Goal: Information Seeking & Learning: Learn about a topic

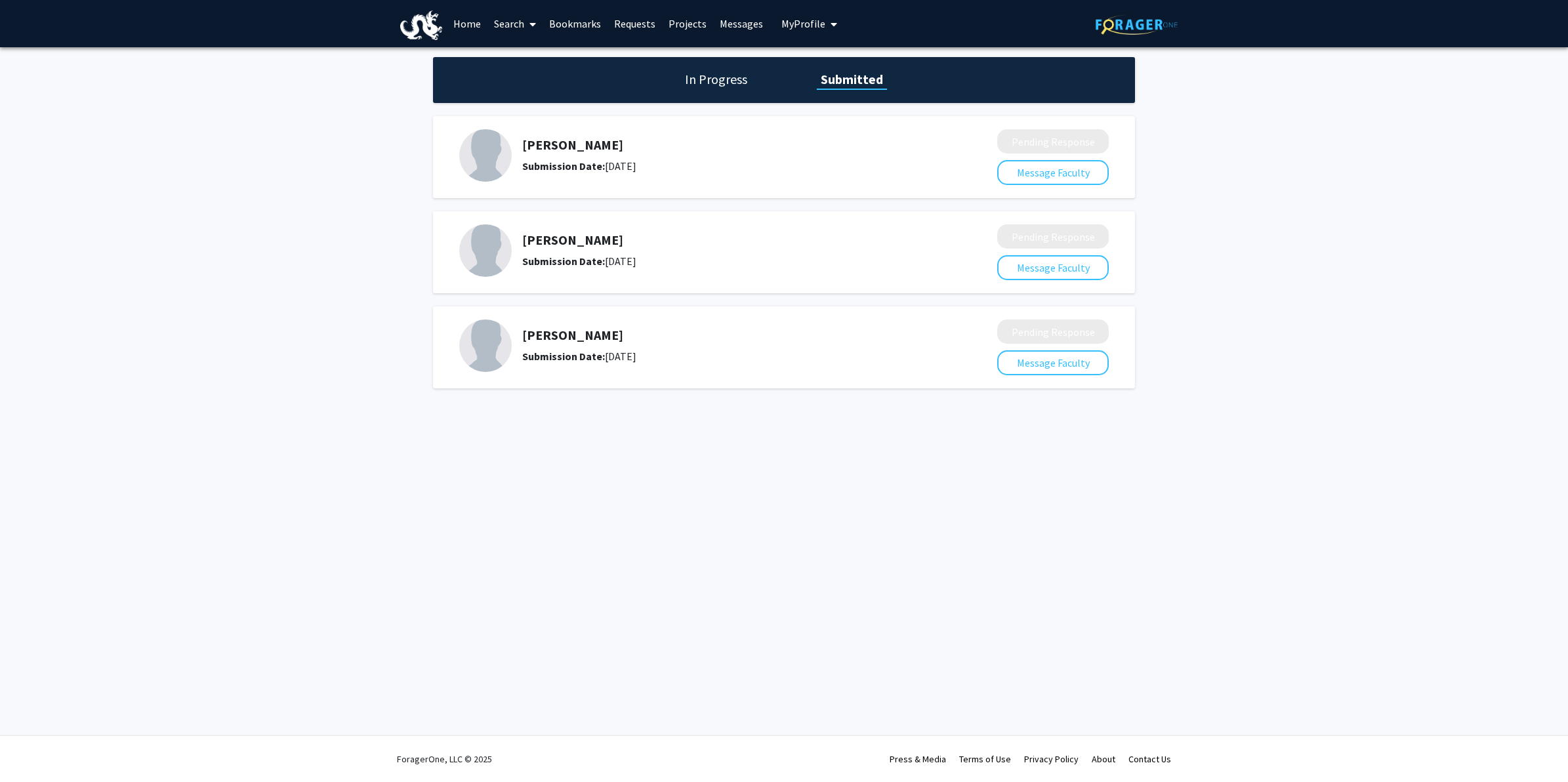
click at [756, 21] on link "Messages" at bounding box center [741, 24] width 57 height 46
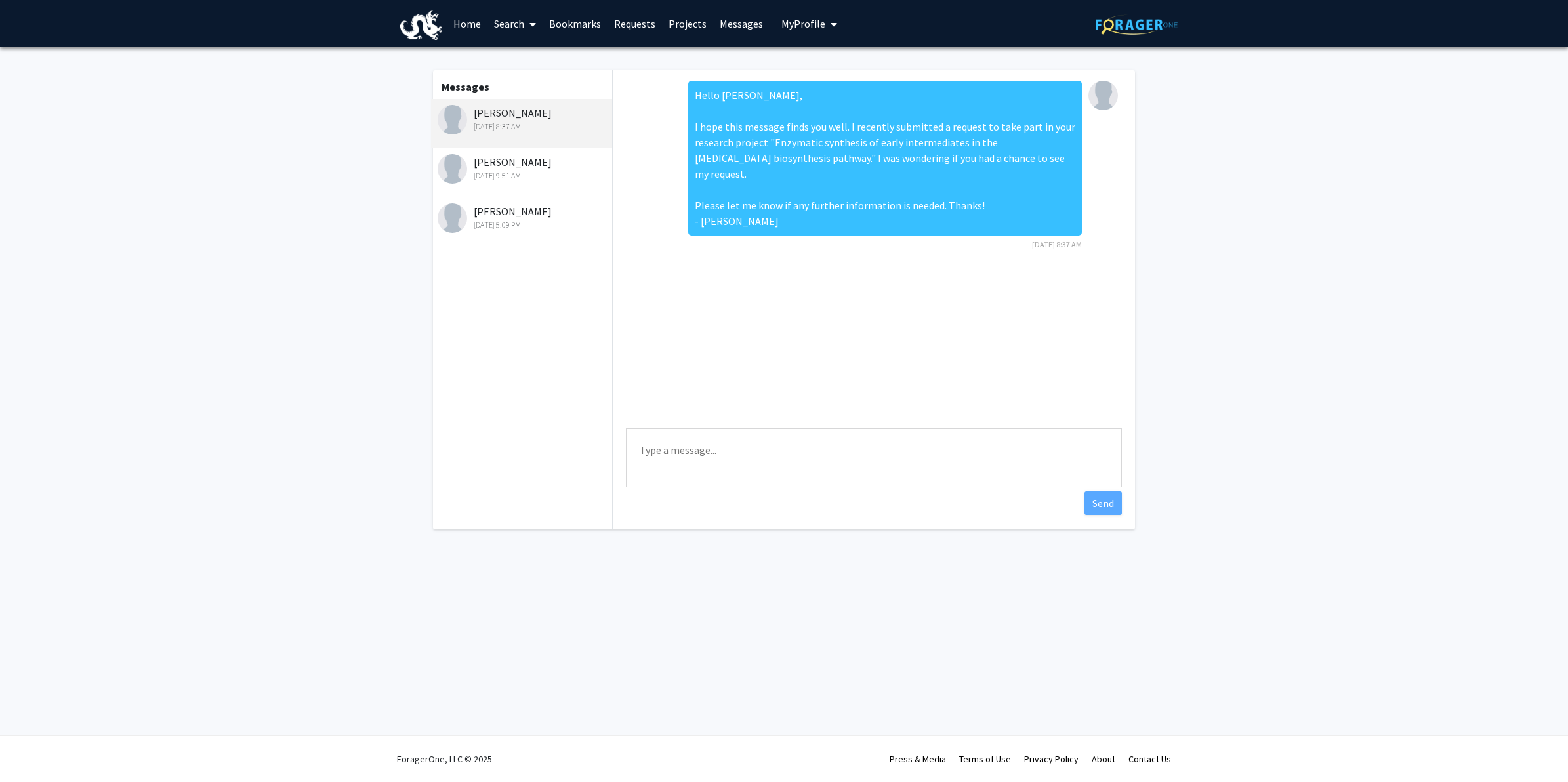
click at [464, 23] on link "Home" at bounding box center [467, 24] width 41 height 46
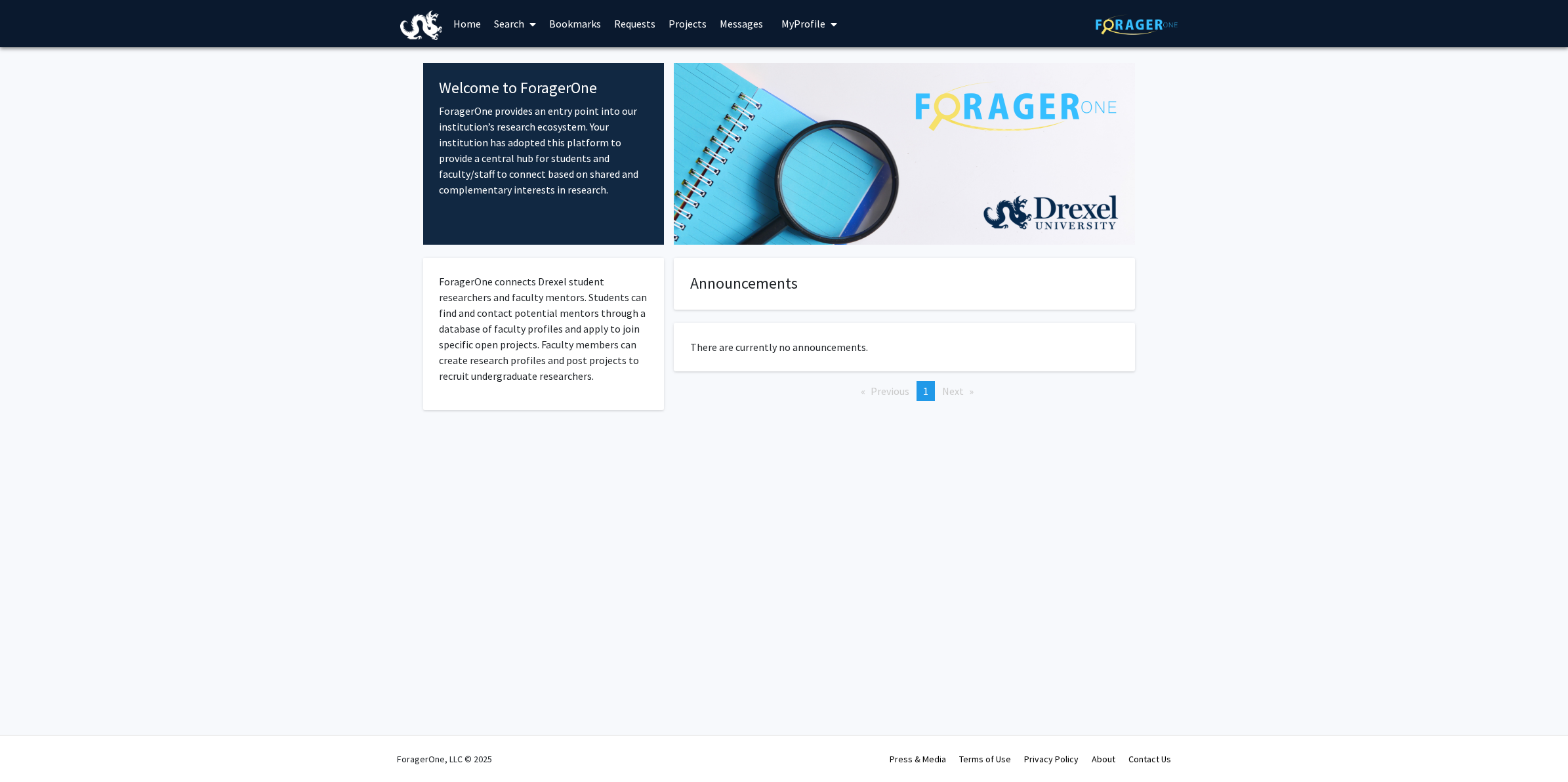
click at [739, 30] on link "Messages" at bounding box center [741, 24] width 57 height 46
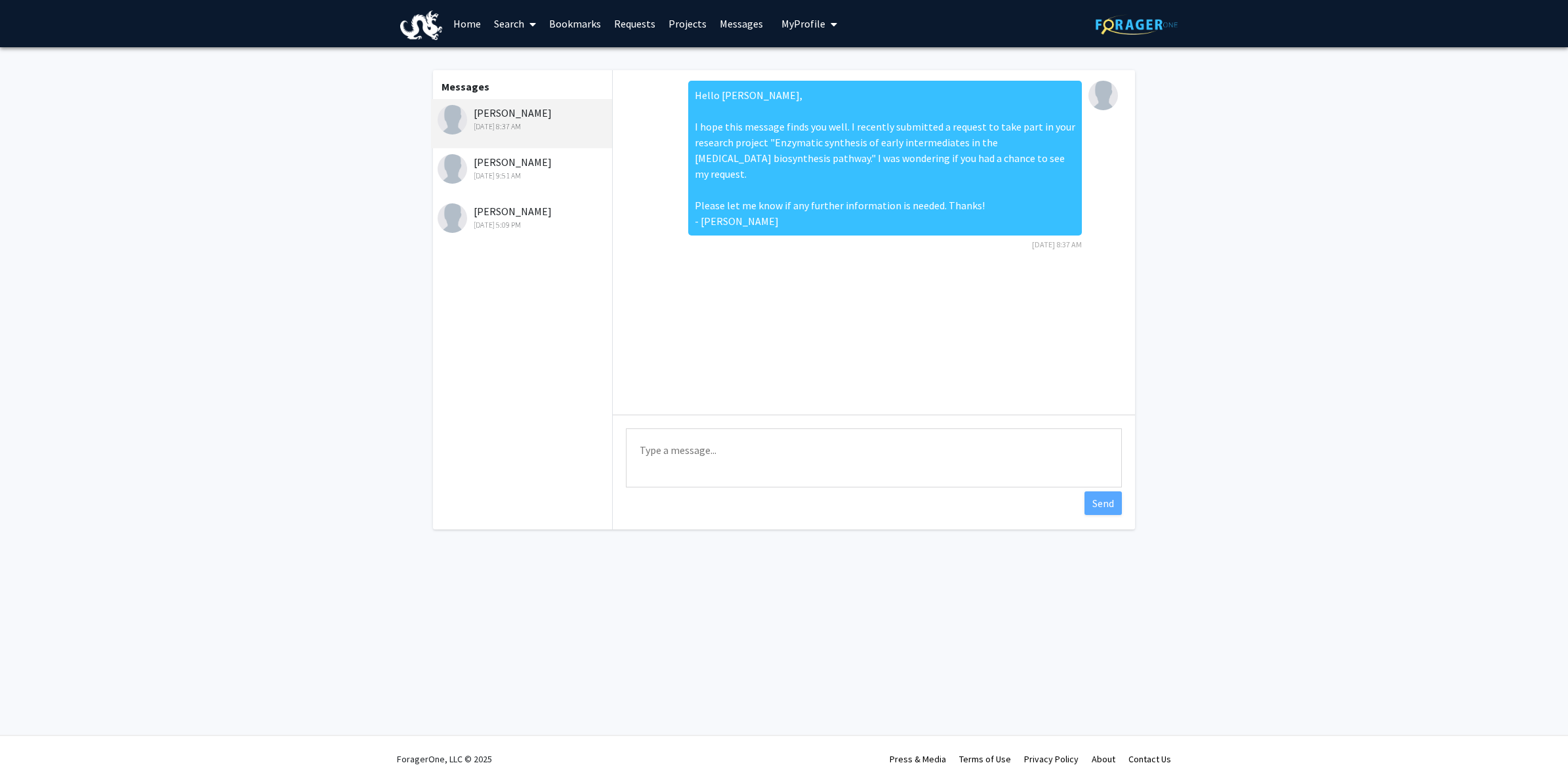
click at [622, 24] on link "Requests" at bounding box center [635, 24] width 54 height 46
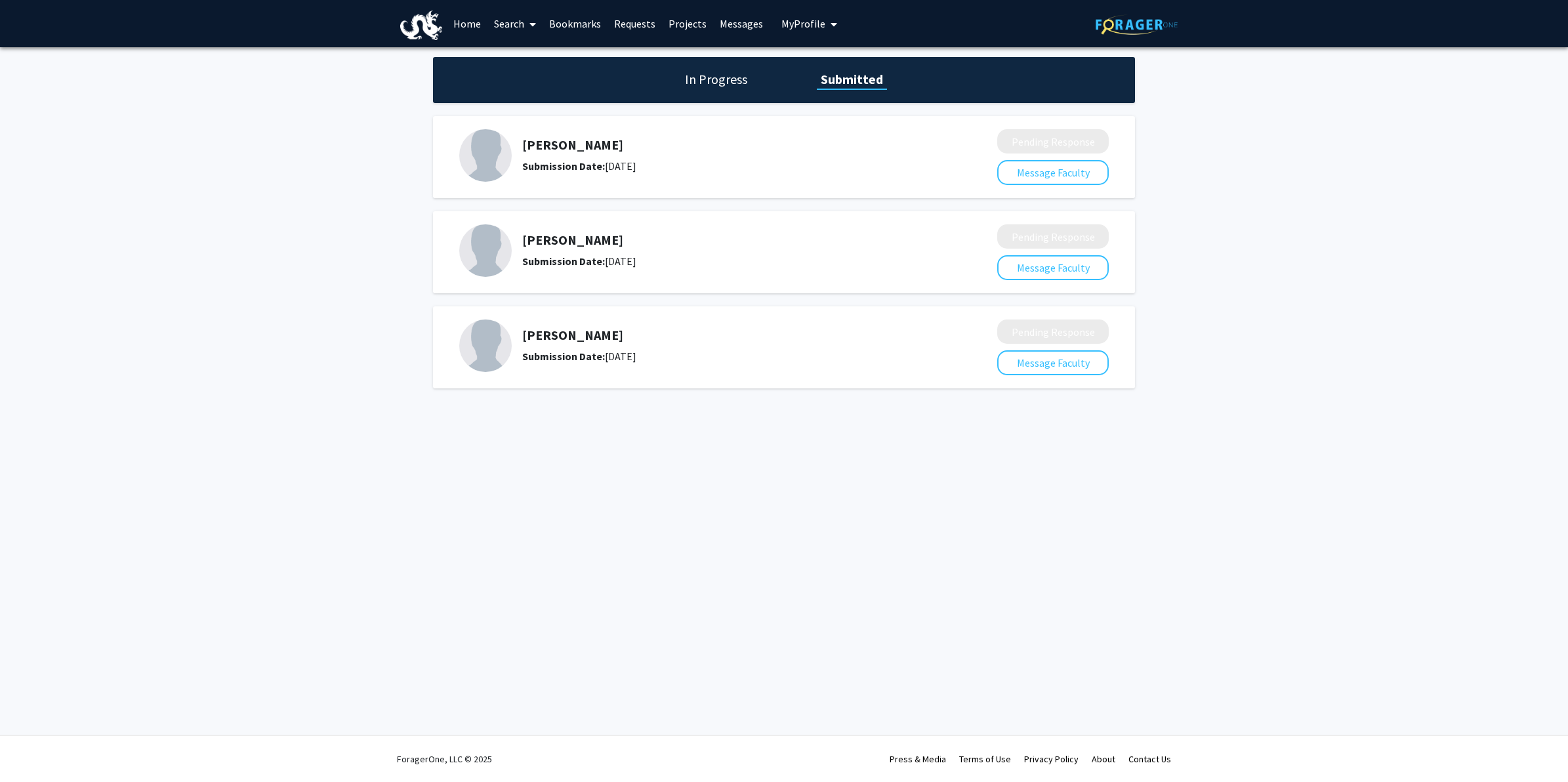
click at [530, 20] on icon at bounding box center [533, 24] width 7 height 10
click at [539, 53] on span "Faculty/Staff" at bounding box center [536, 60] width 97 height 26
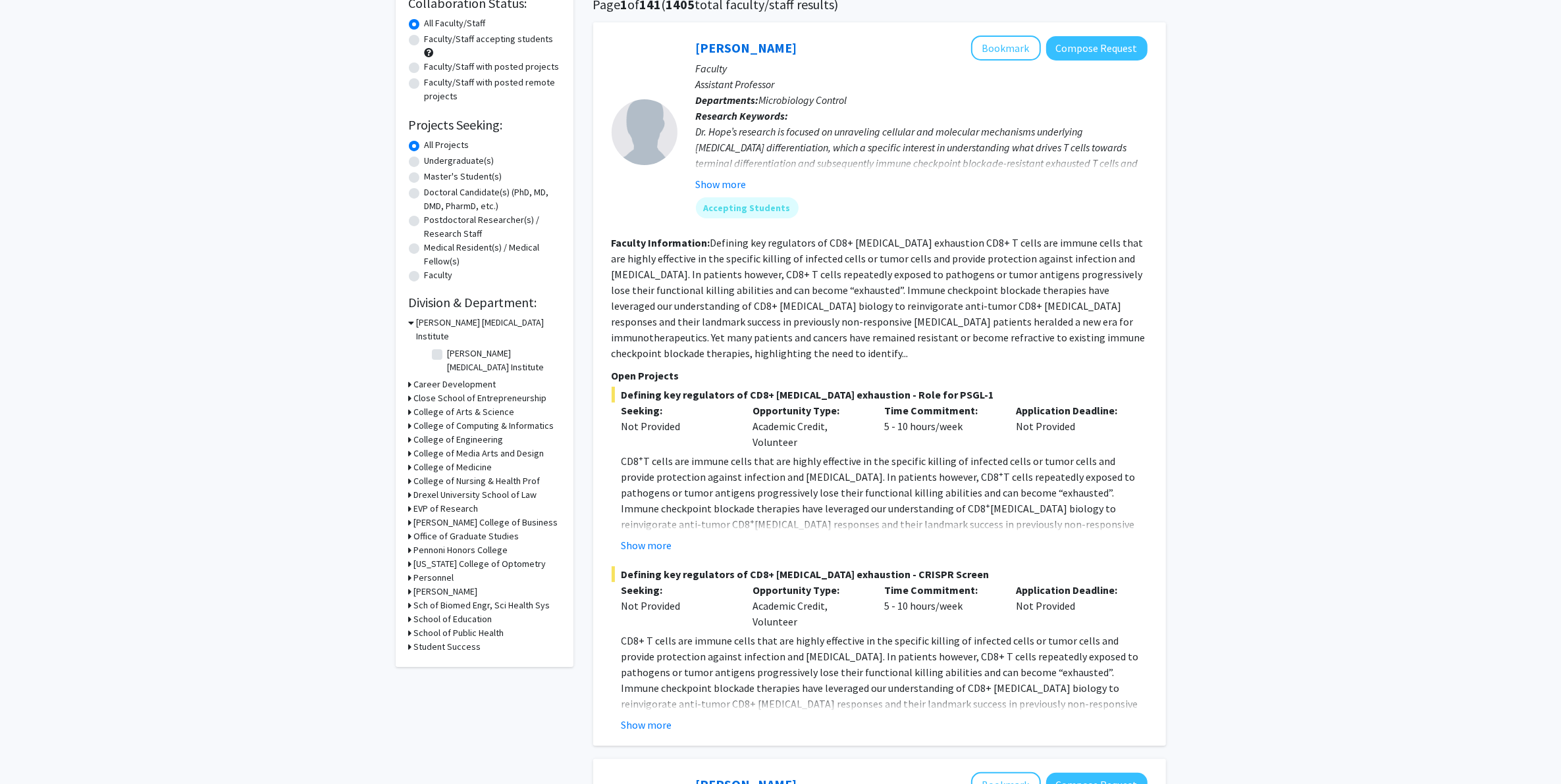
scroll to position [82, 0]
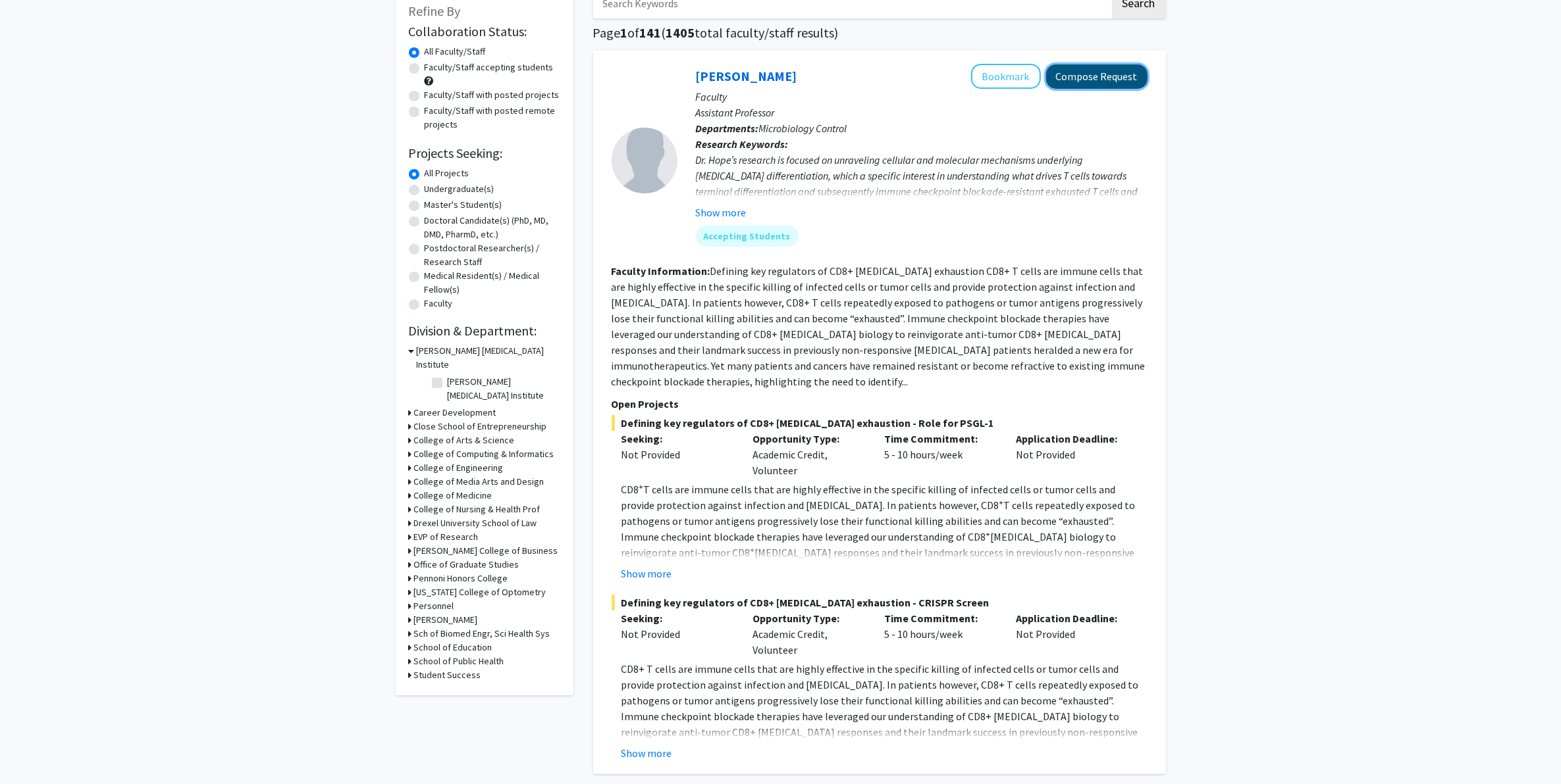
click at [1083, 70] on button "Compose Request" at bounding box center [1097, 77] width 101 height 25
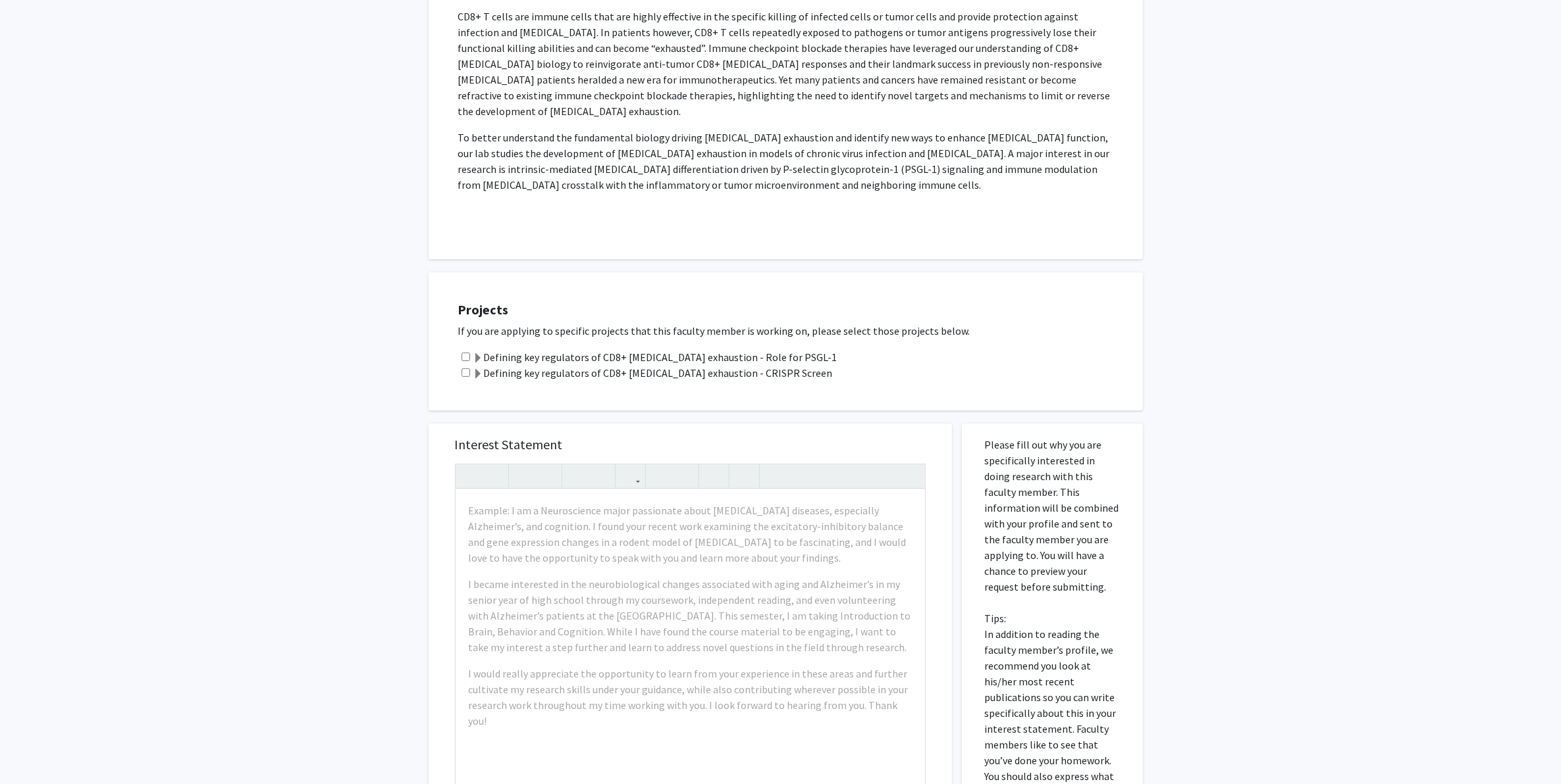
scroll to position [329, 0]
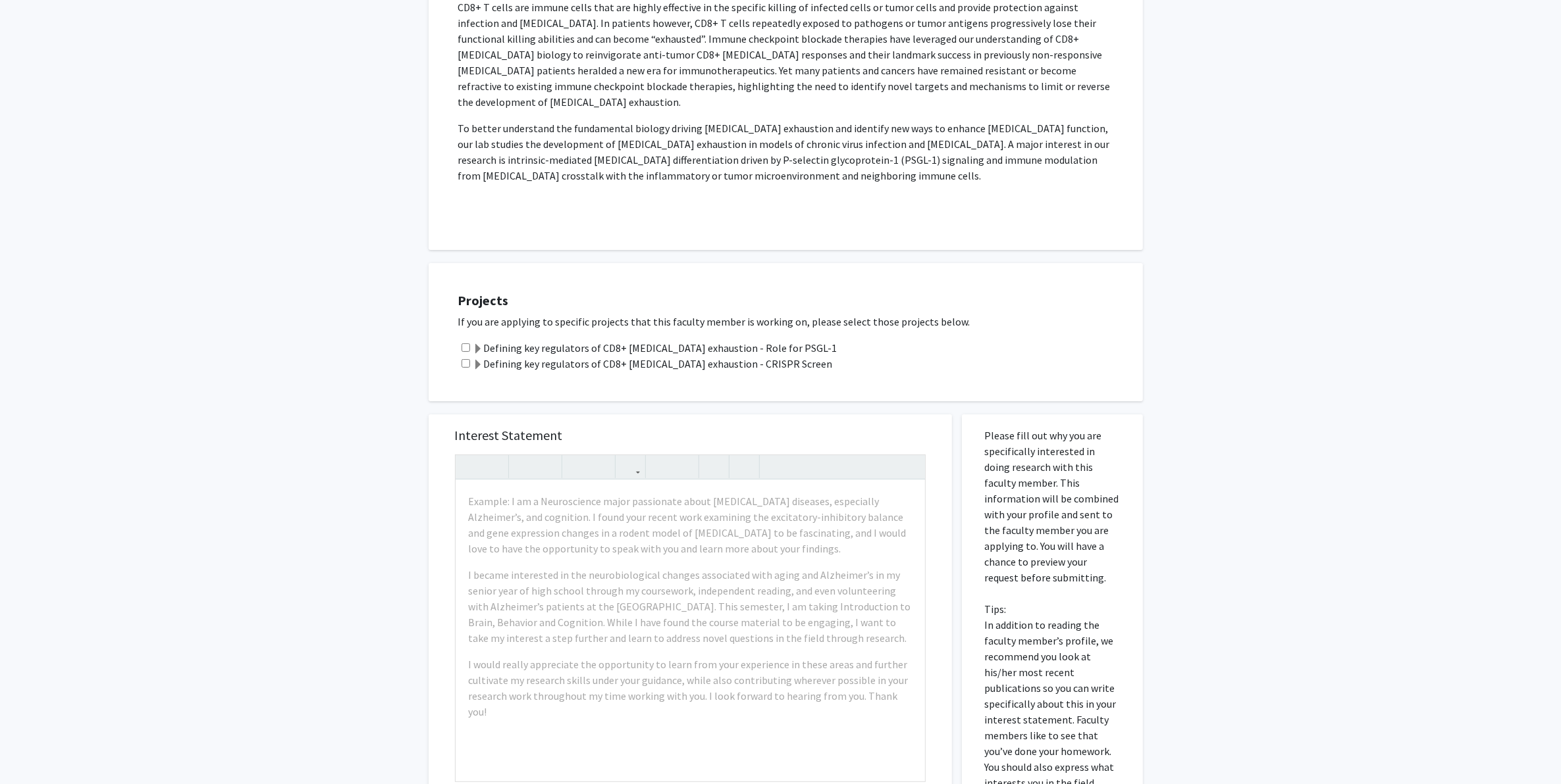
click at [498, 340] on label "Defining key regulators of CD8+ T cell exhaustion - Role for PSGL-1" at bounding box center [655, 348] width 364 height 16
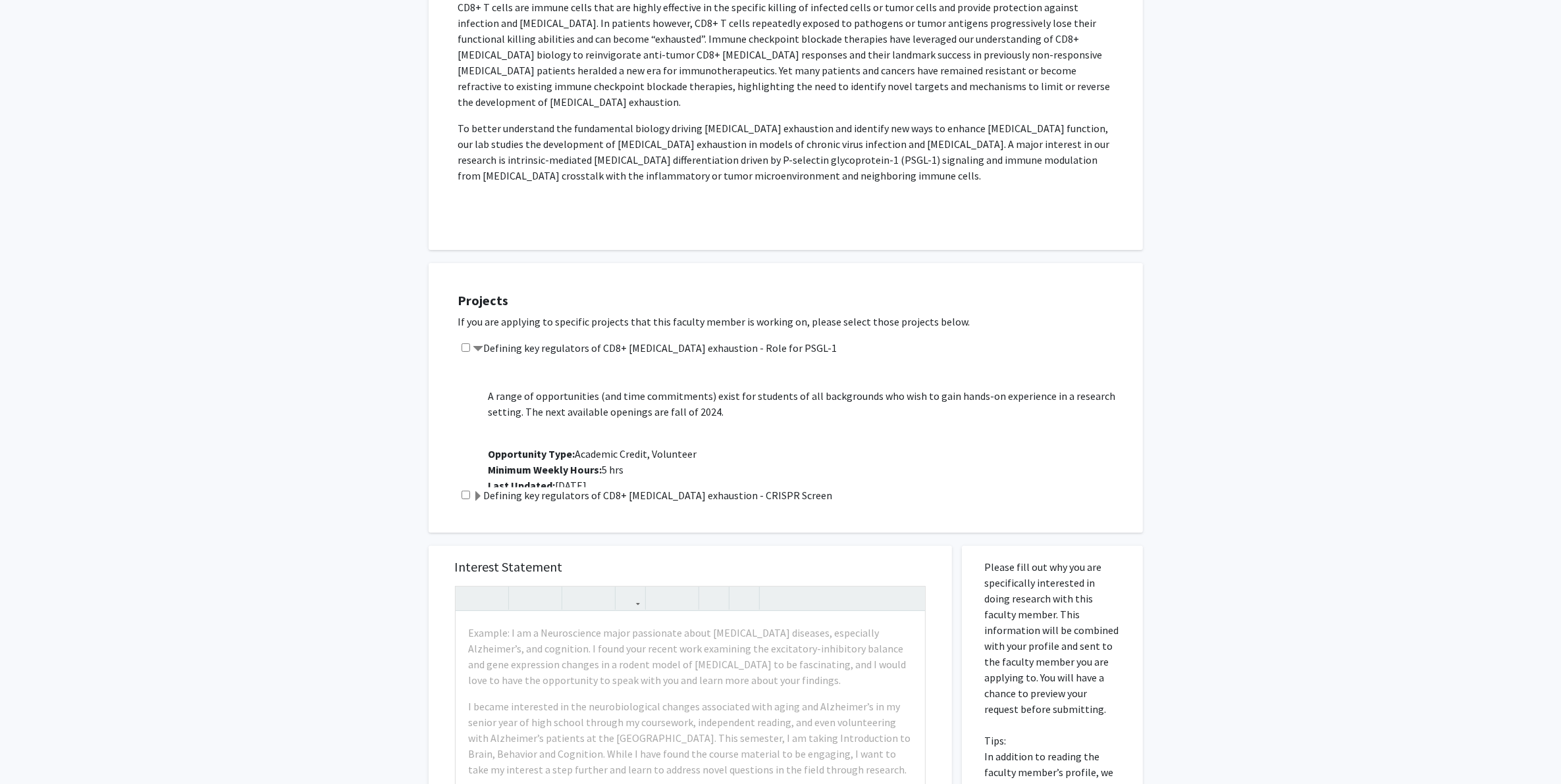
scroll to position [576, 0]
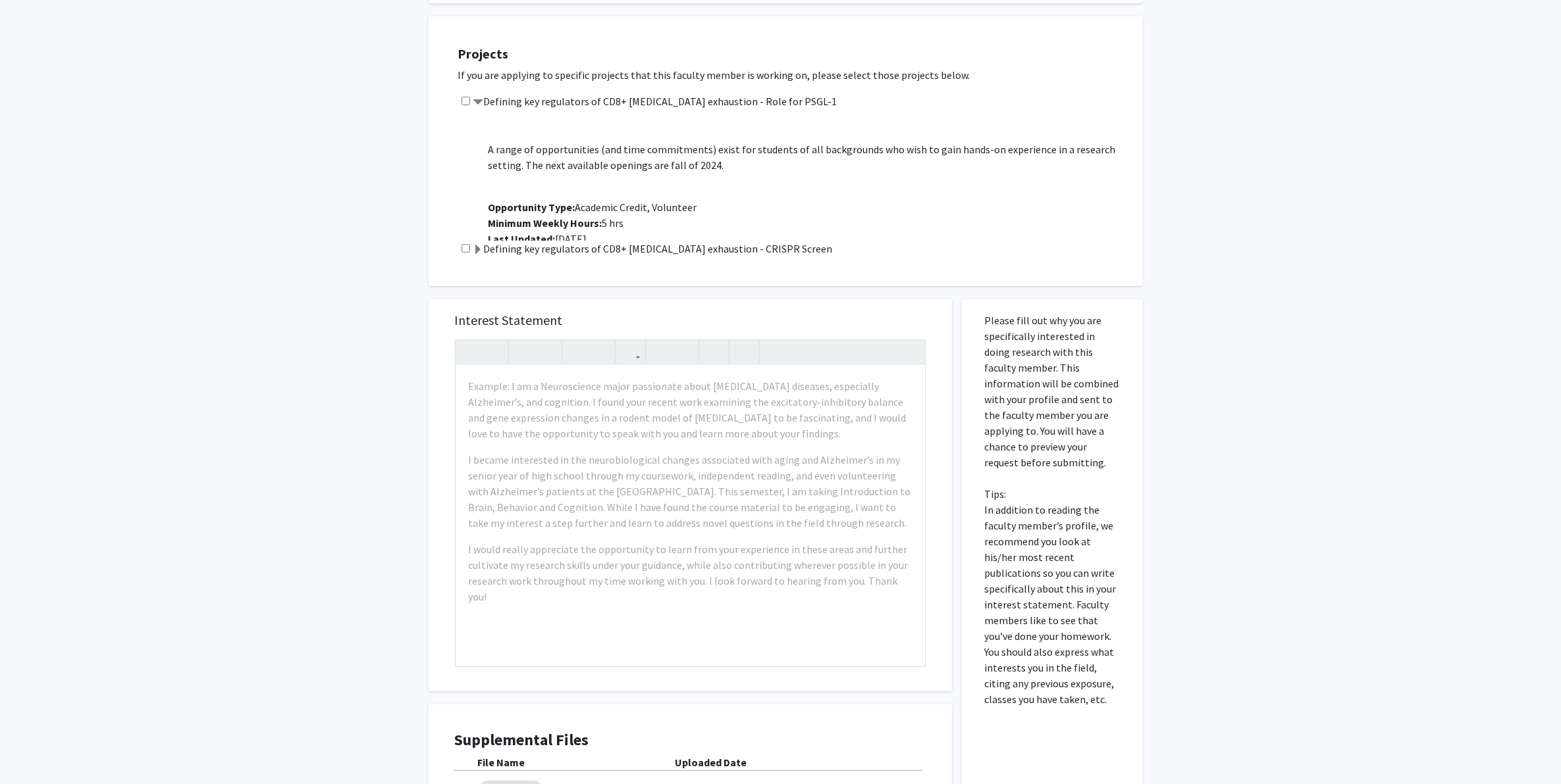
click at [584, 241] on label "Defining key regulators of CD8+ T cell exhaustion - CRISPR Screen" at bounding box center [652, 248] width 359 height 16
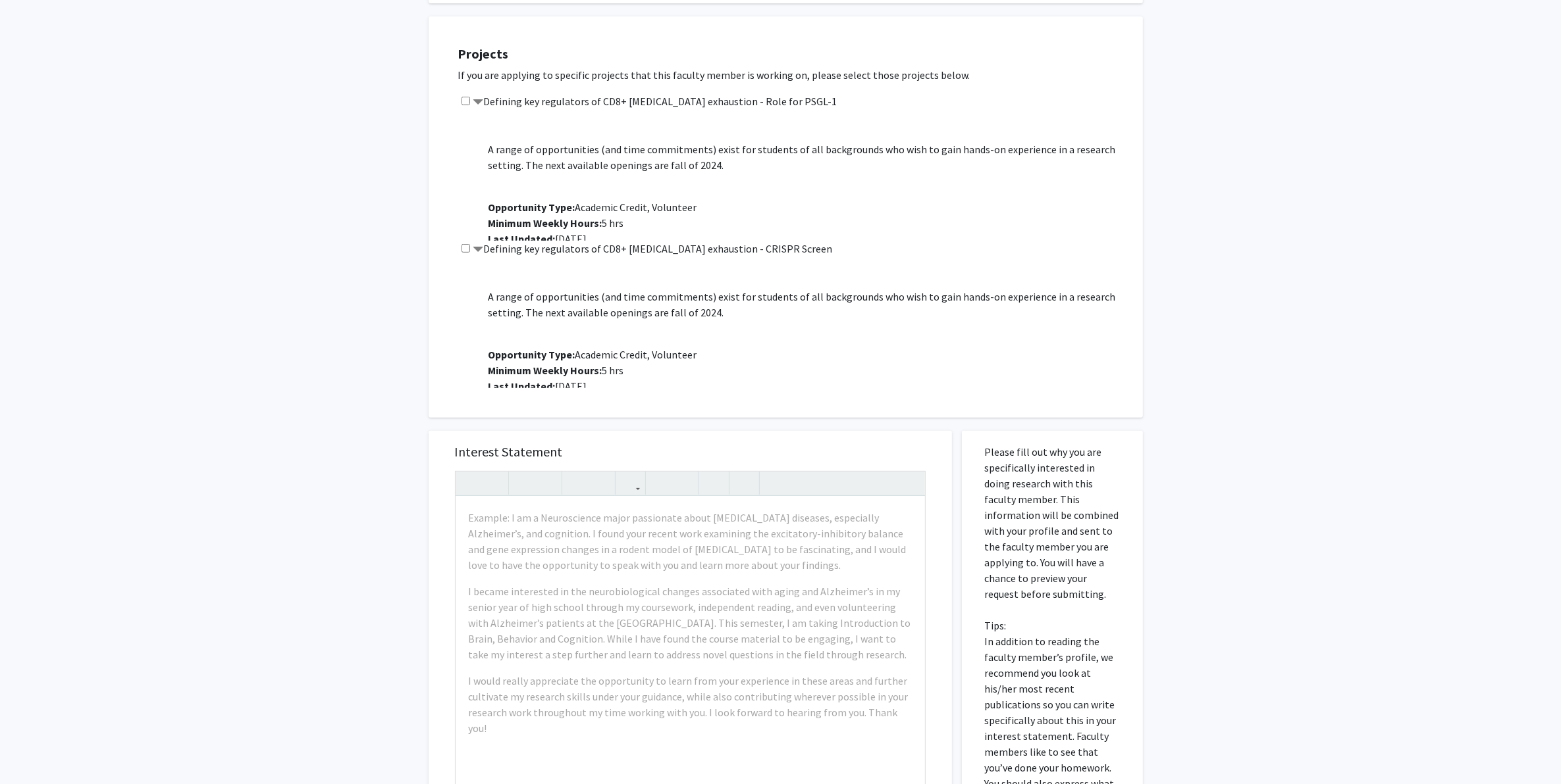
click at [612, 362] on div "Project Description: CD8+ T cells are immune cells that are highly effective in…" at bounding box center [804, 322] width 652 height 132
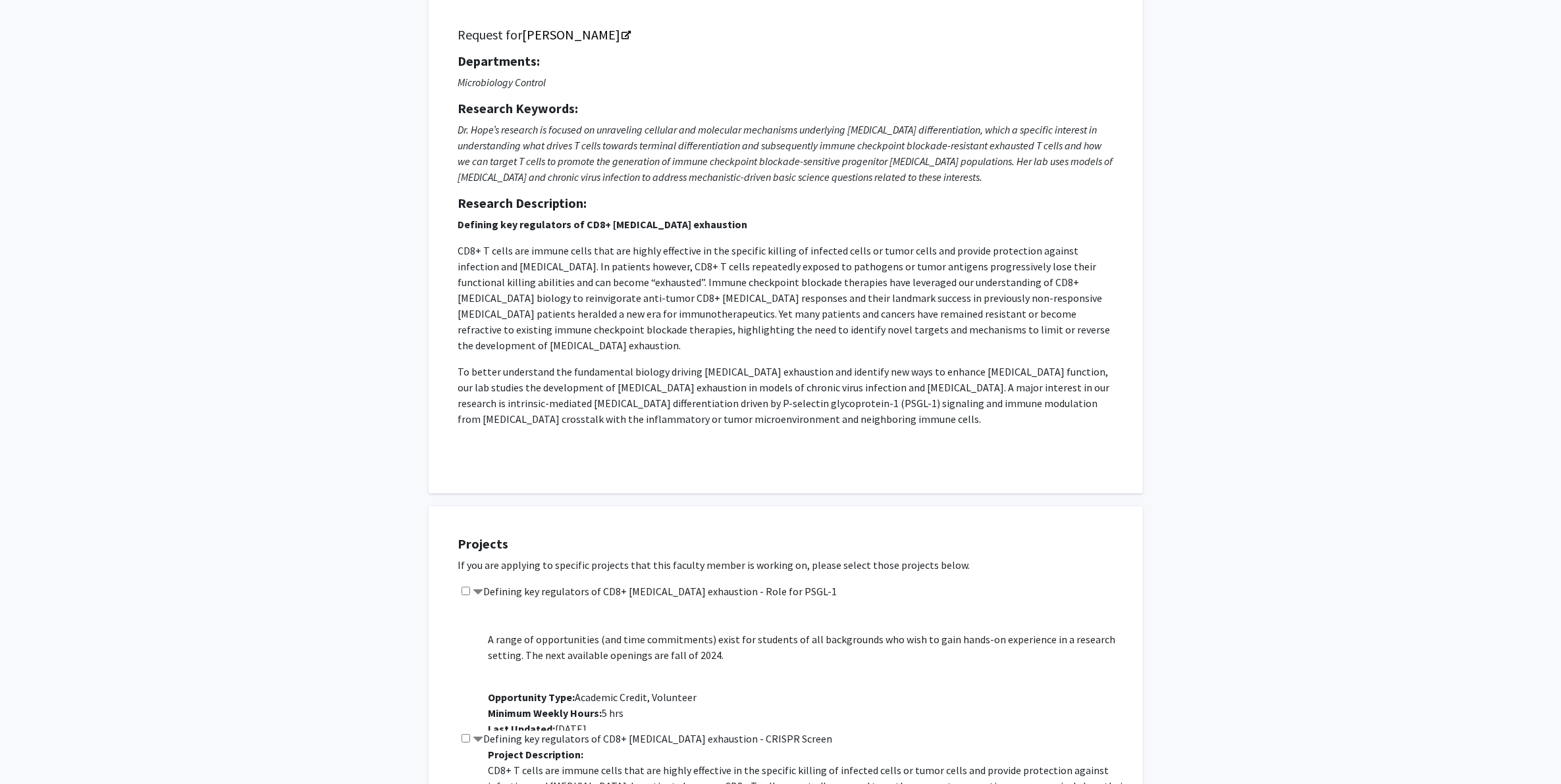
scroll to position [0, 0]
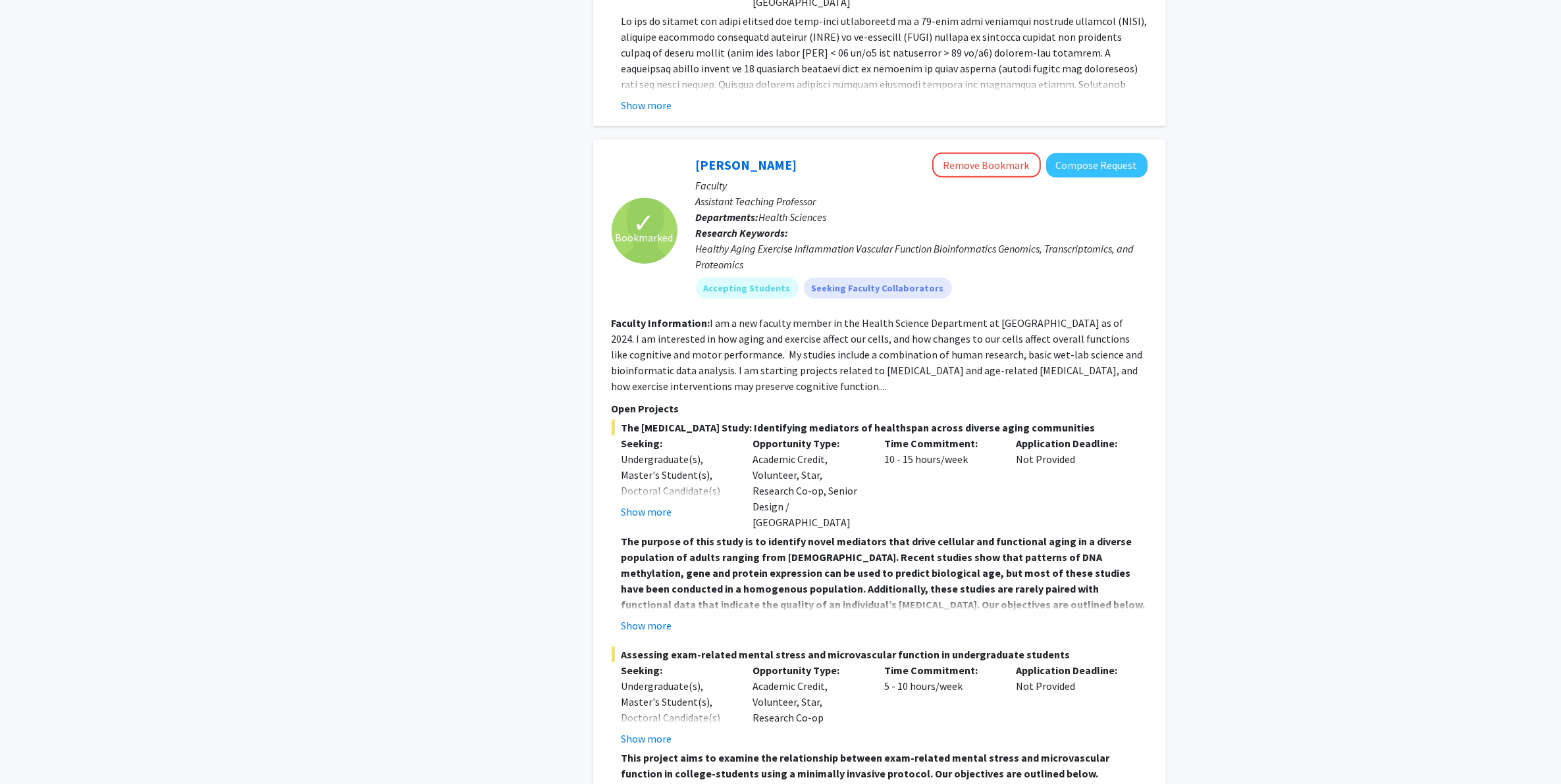
scroll to position [7404, 0]
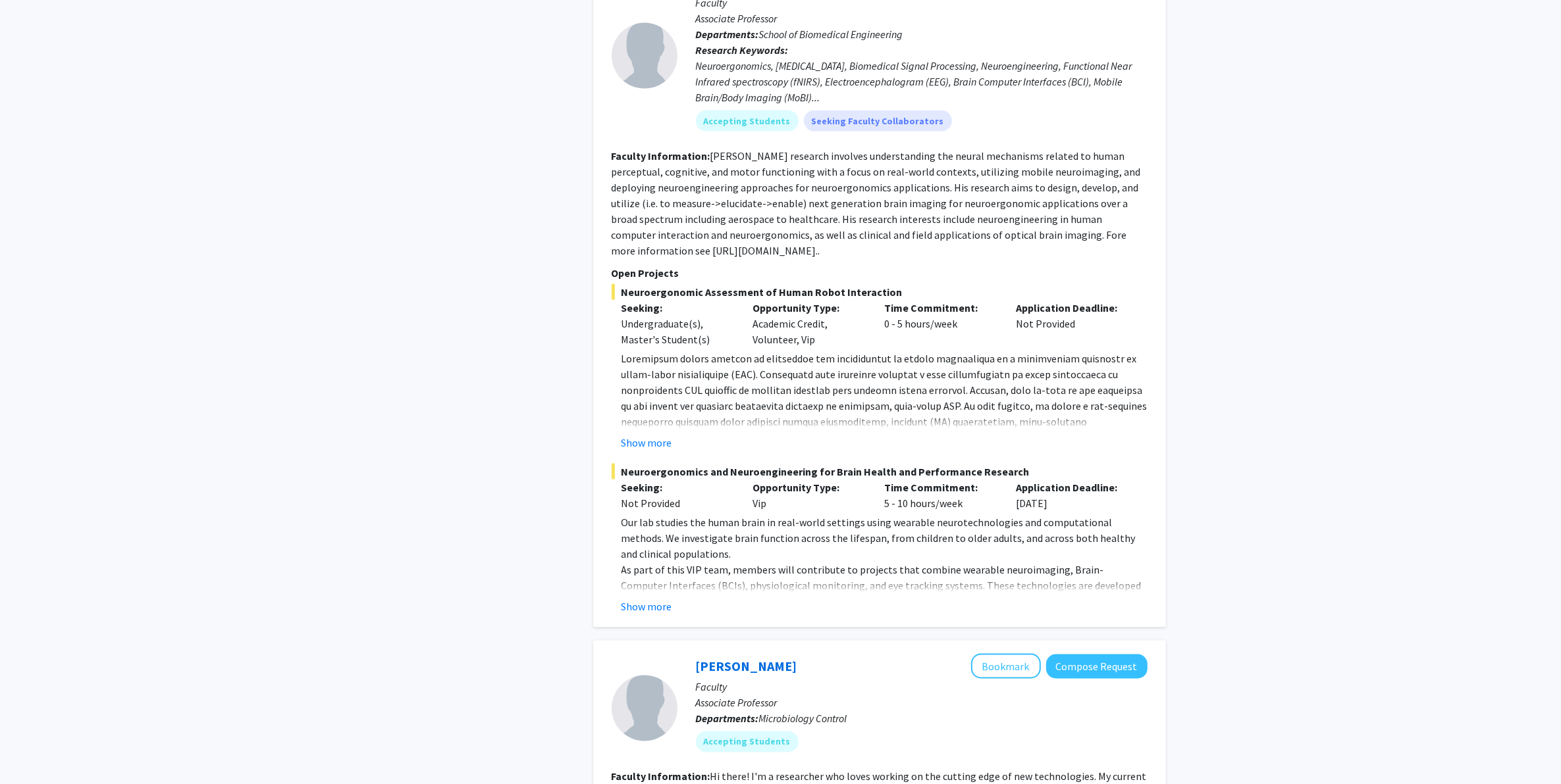
scroll to position [2385, 0]
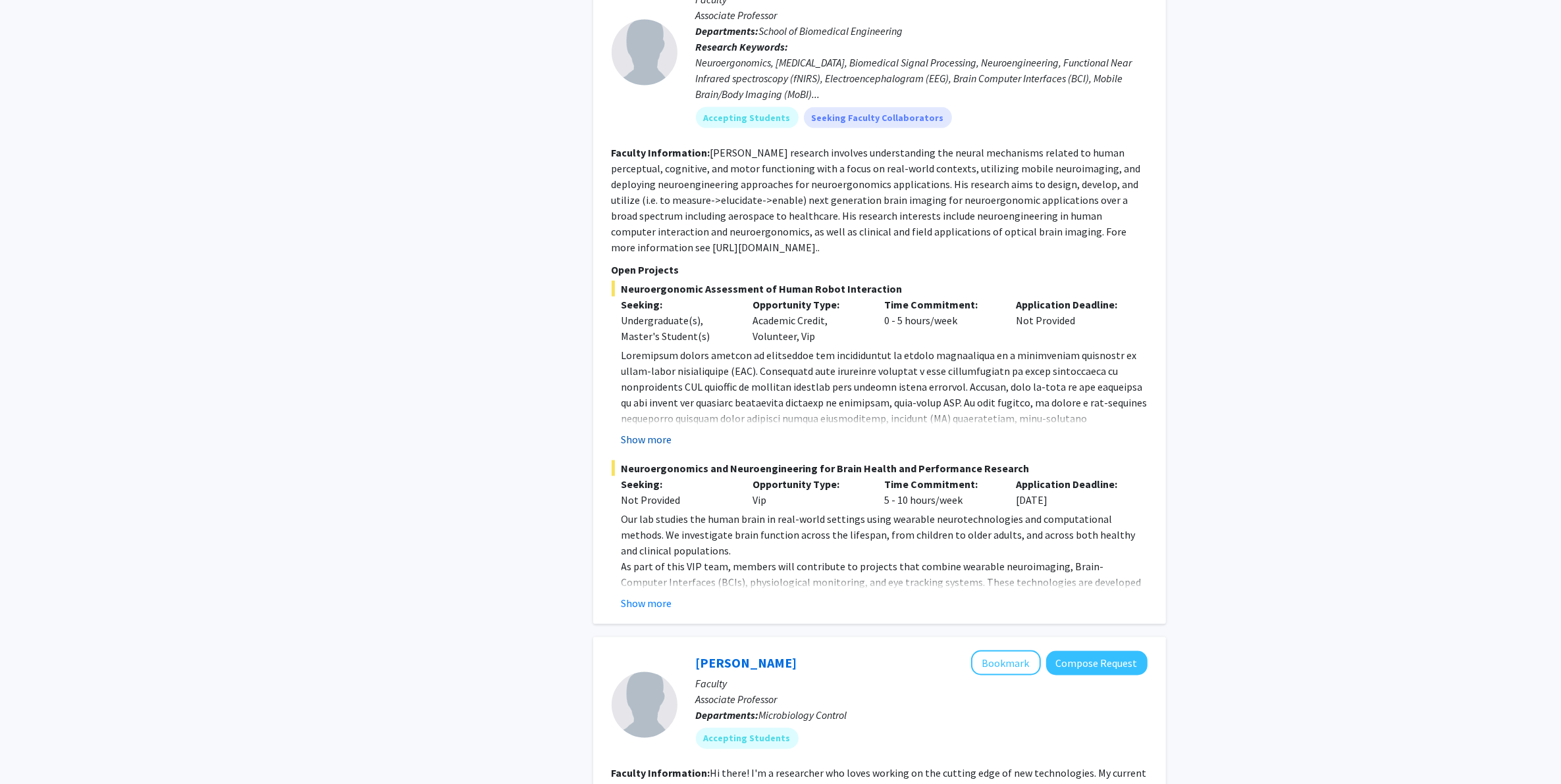
click at [652, 432] on button "Show more" at bounding box center [647, 440] width 51 height 16
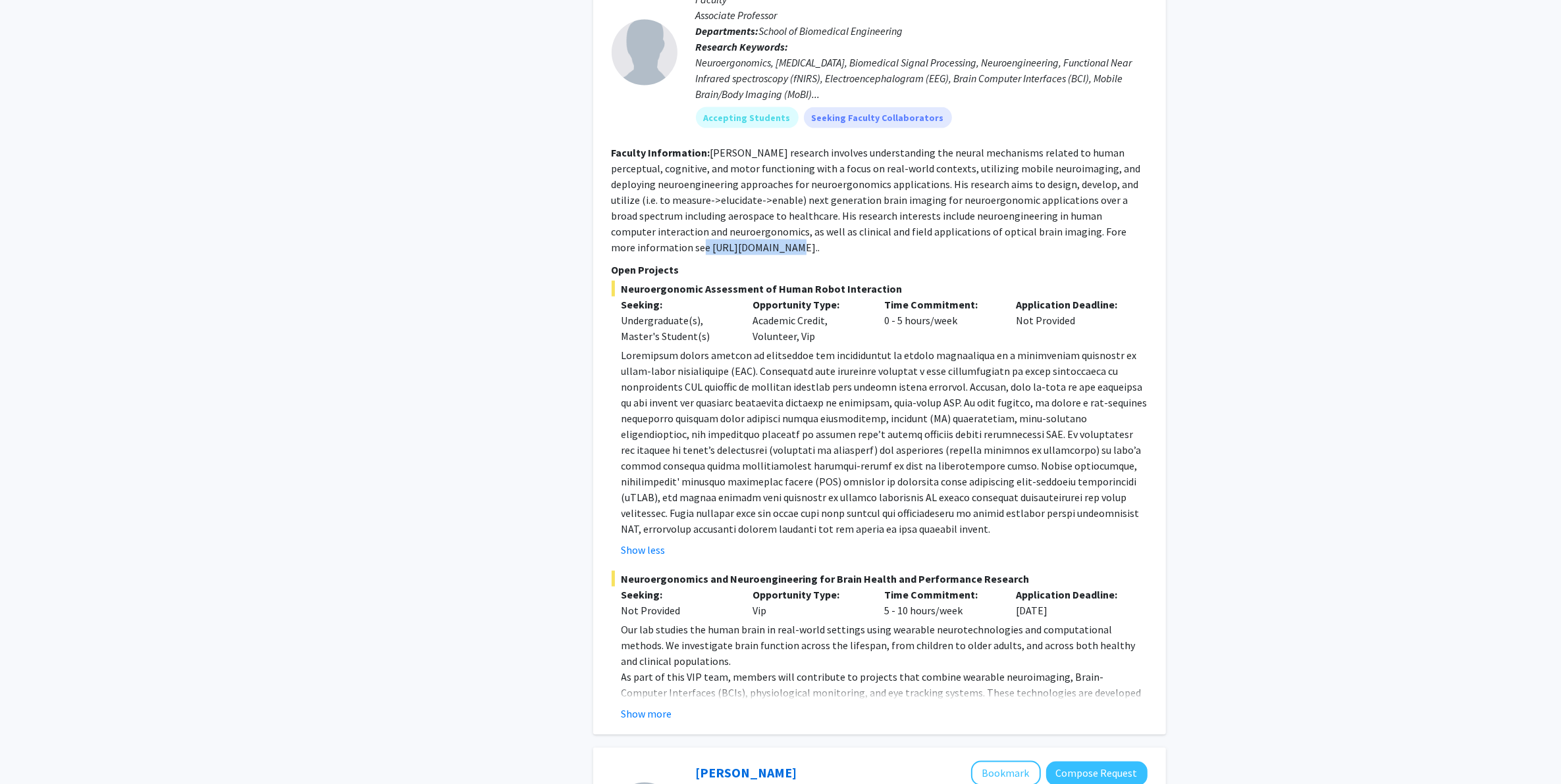
drag, startPoint x: 607, startPoint y: 231, endPoint x: 698, endPoint y: 230, distance: 91.0
click at [698, 230] on div "Hasan Ayaz Bookmark Compose Request Faculty Associate Professor Departments: Sc…" at bounding box center [879, 344] width 573 height 781
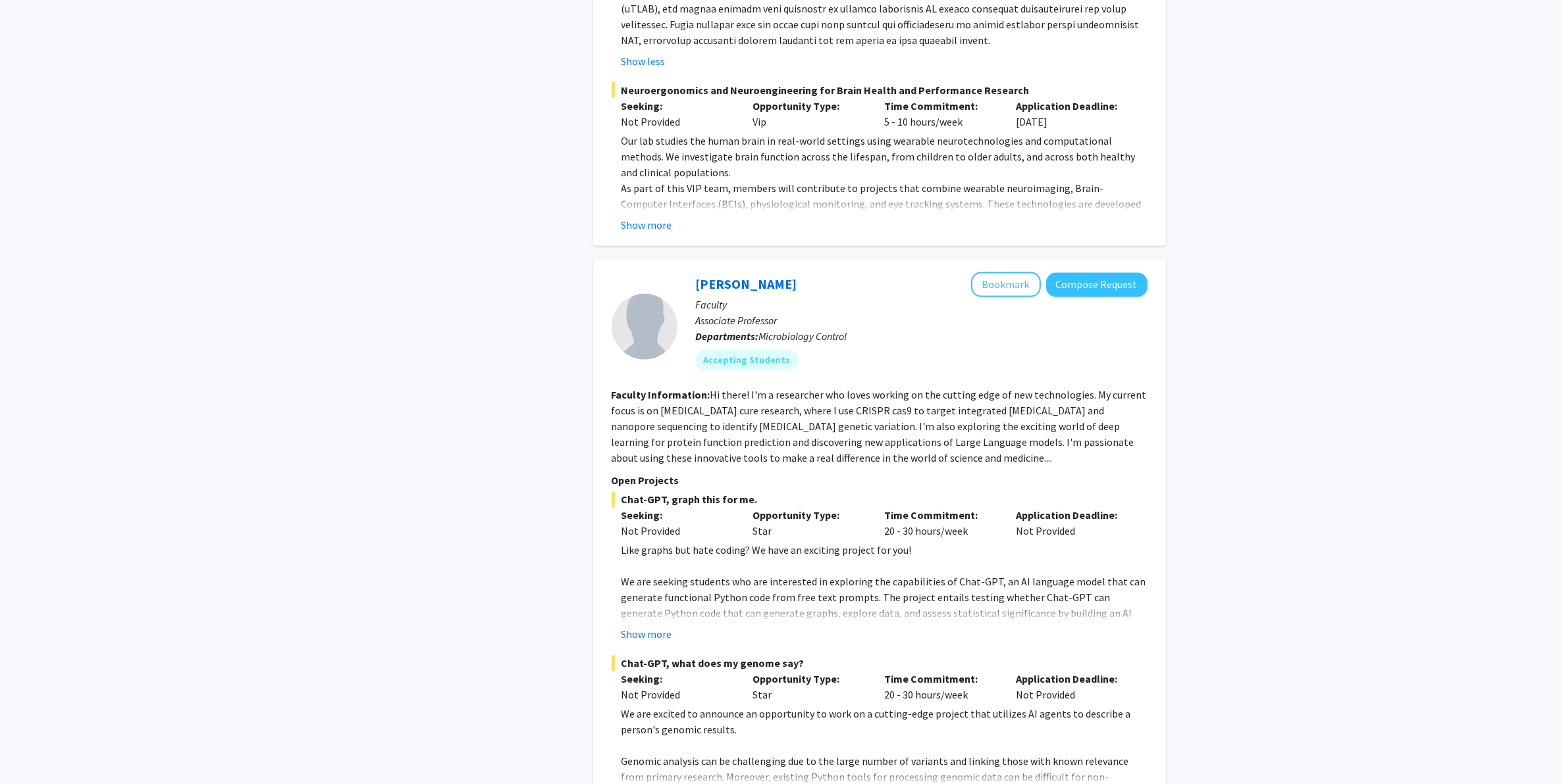
scroll to position [2961, 0]
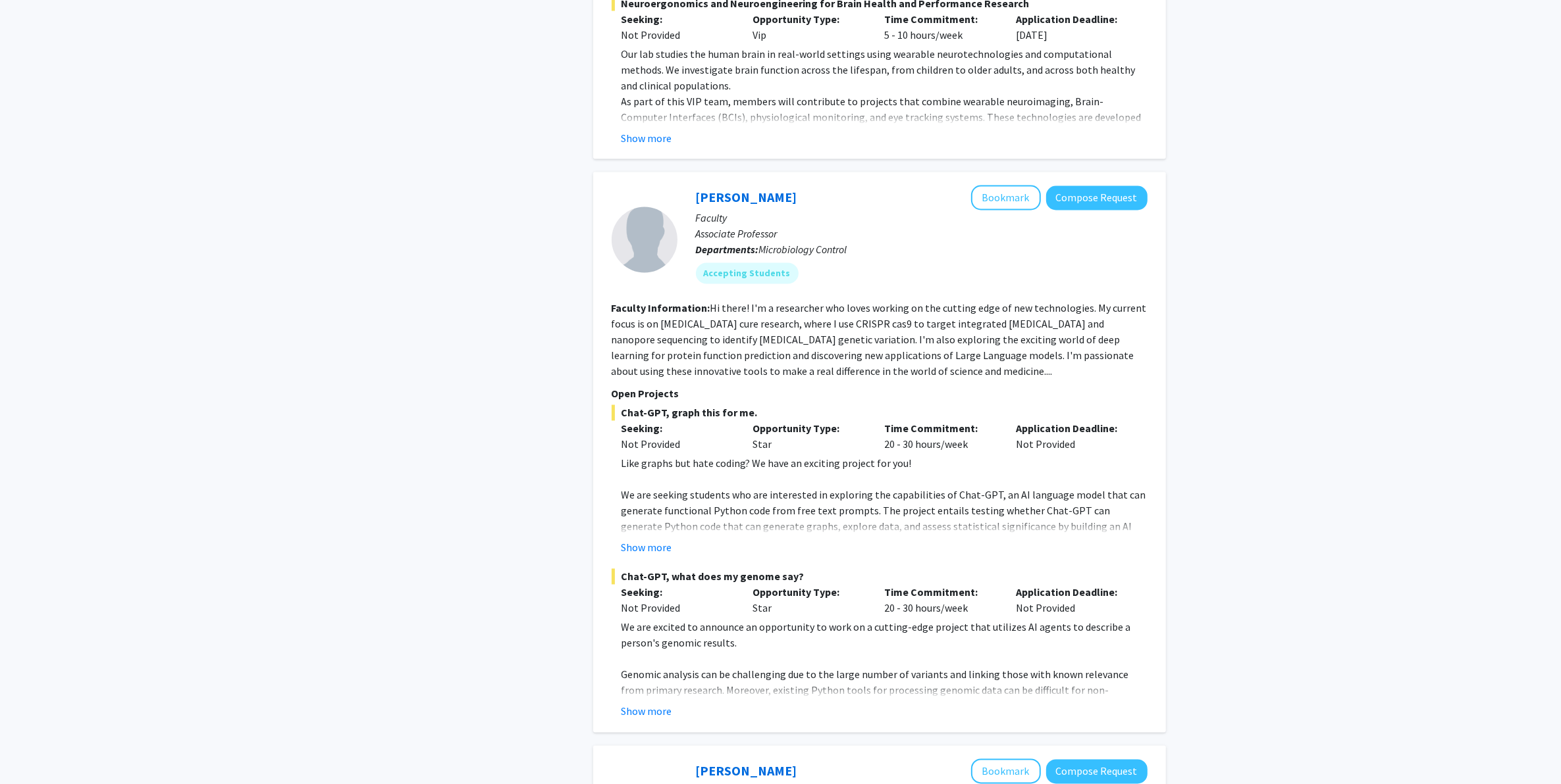
click at [1241, 222] on div "Refine By Collaboration Status: Collaboration Status All Faculty/Staff Collabor…" at bounding box center [780, 65] width 1561 height 5956
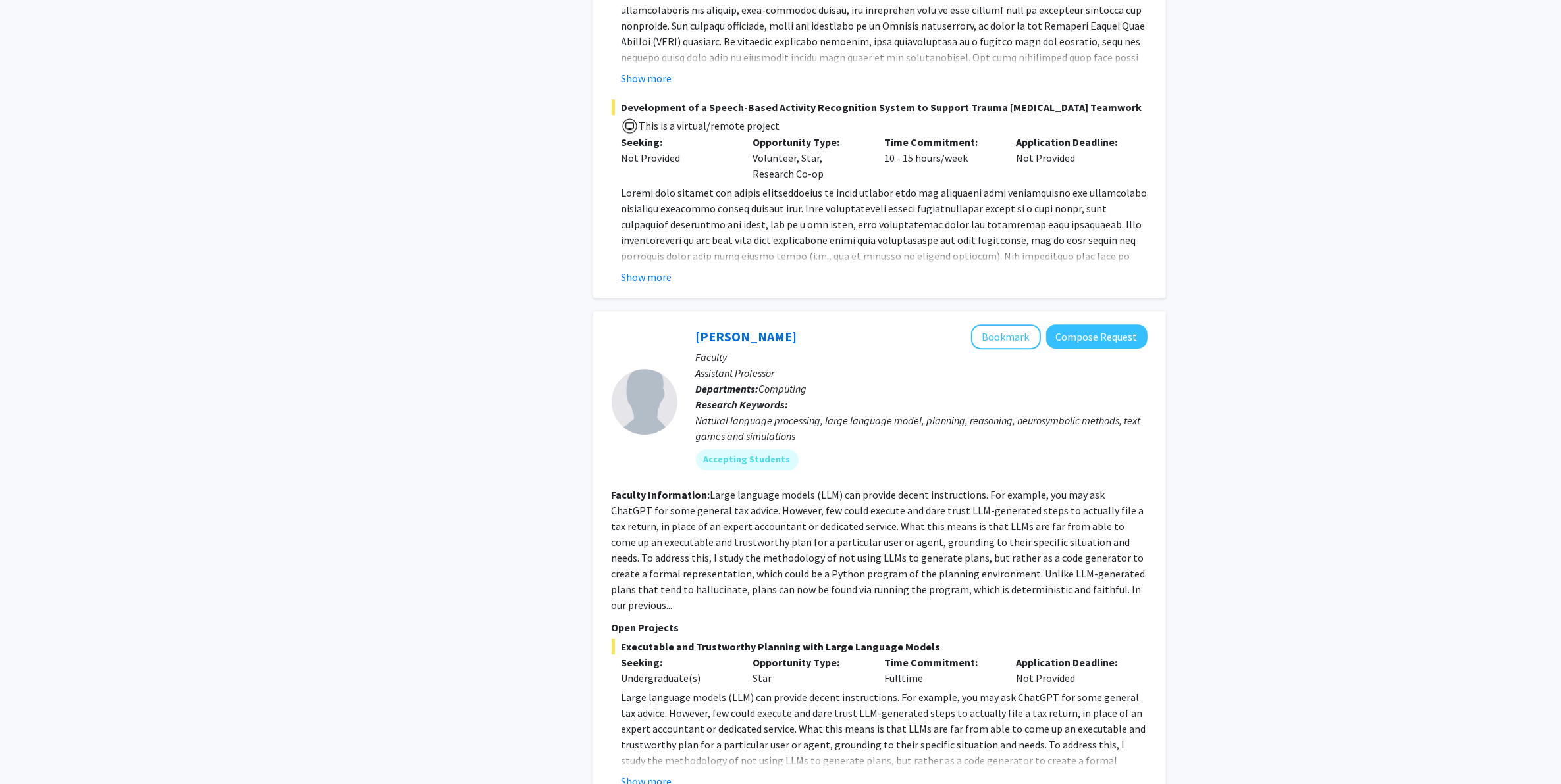
scroll to position [5170, 0]
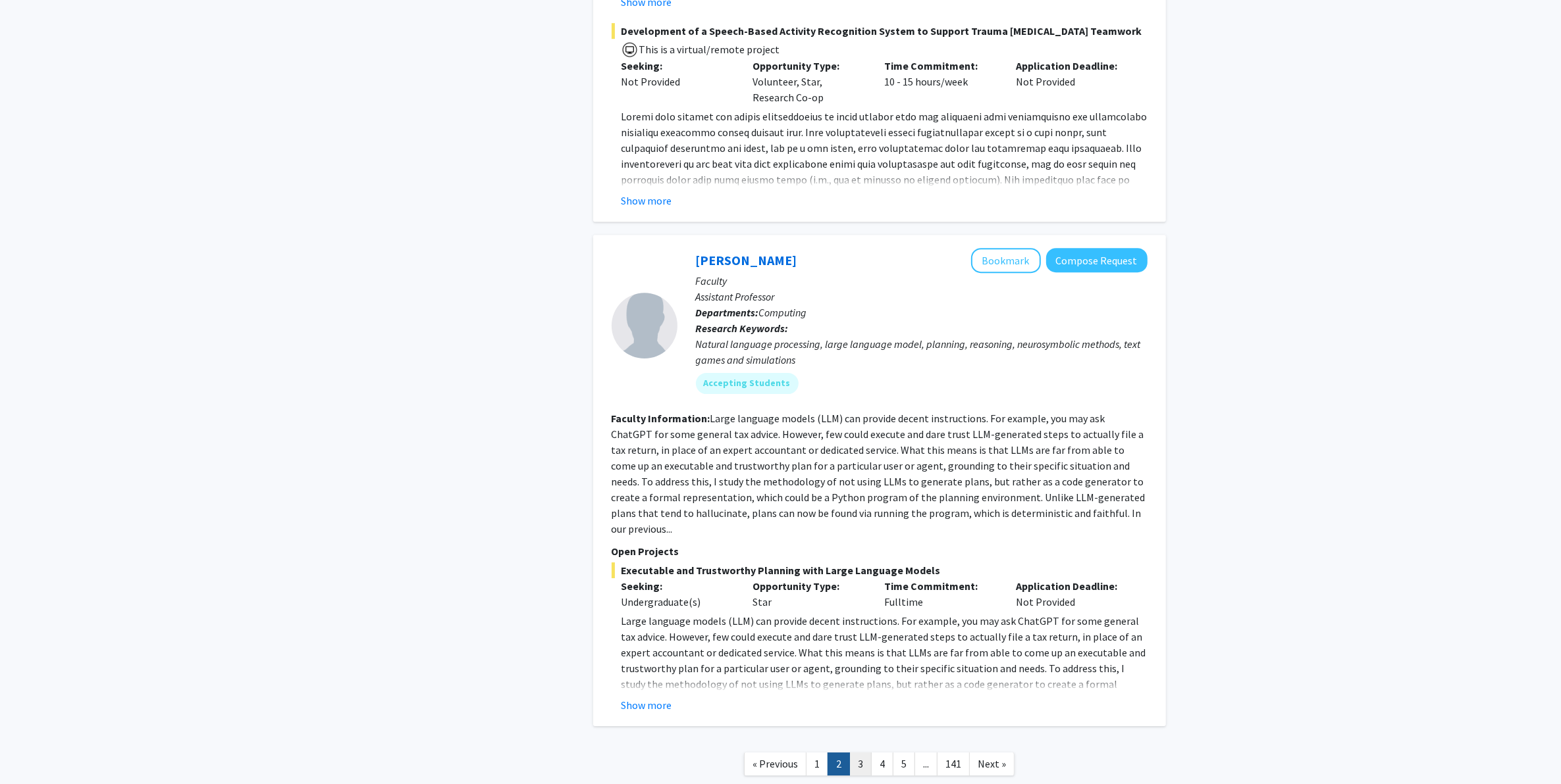
click at [861, 753] on link "3" at bounding box center [860, 764] width 22 height 23
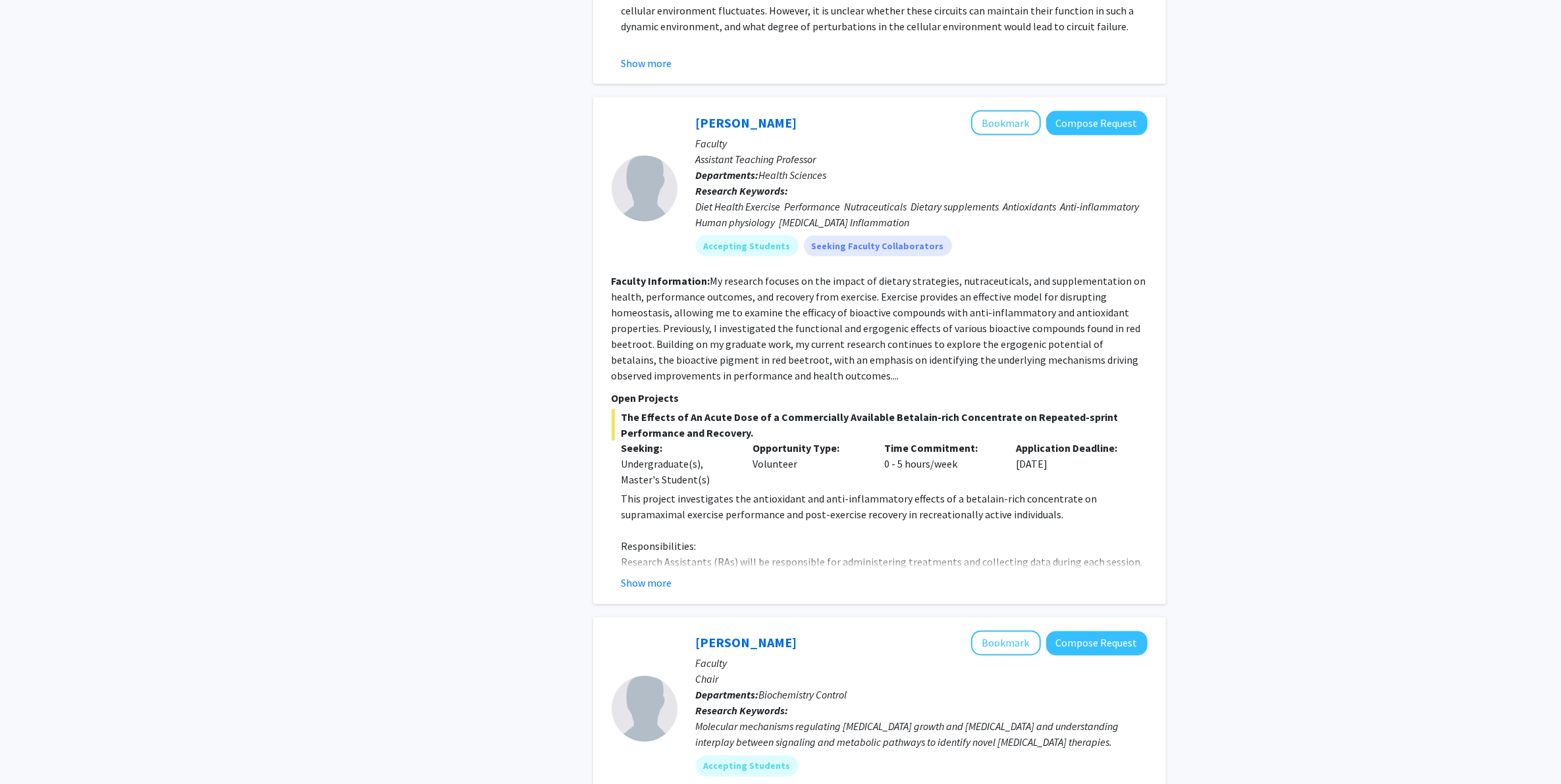
scroll to position [2714, 0]
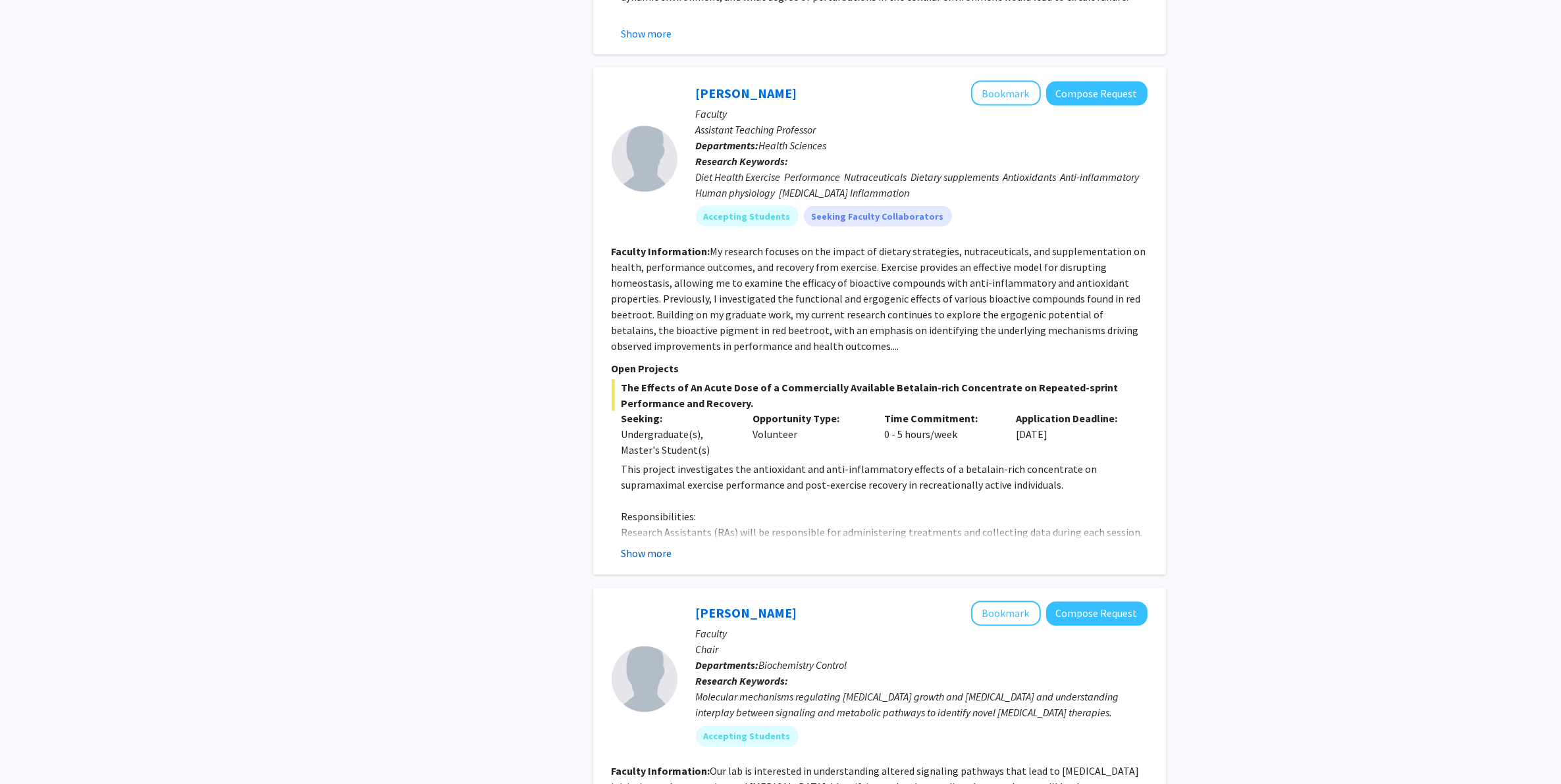
click at [665, 546] on button "Show more" at bounding box center [647, 554] width 51 height 16
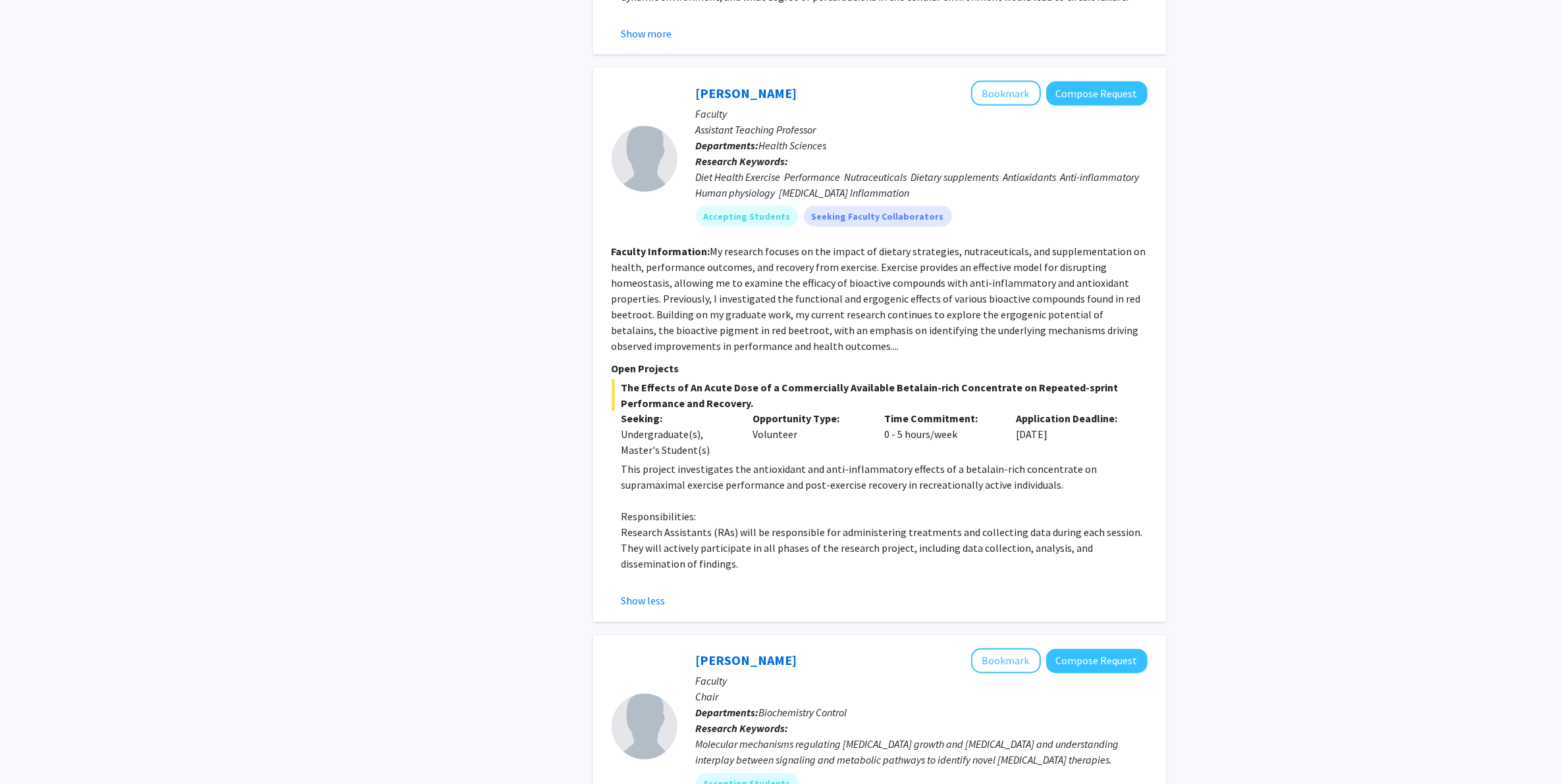
click at [956, 462] on p "This project investigates the antioxidant and anti-inflammatory effects of a be…" at bounding box center [884, 477] width 526 height 31
drag, startPoint x: 1074, startPoint y: 77, endPoint x: 1050, endPoint y: 150, distance: 76.8
click at [1031, 203] on div "Accepting Students Seeking Faculty Collaborators" at bounding box center [921, 216] width 457 height 26
click at [1094, 82] on button "Compose Request" at bounding box center [1097, 94] width 101 height 25
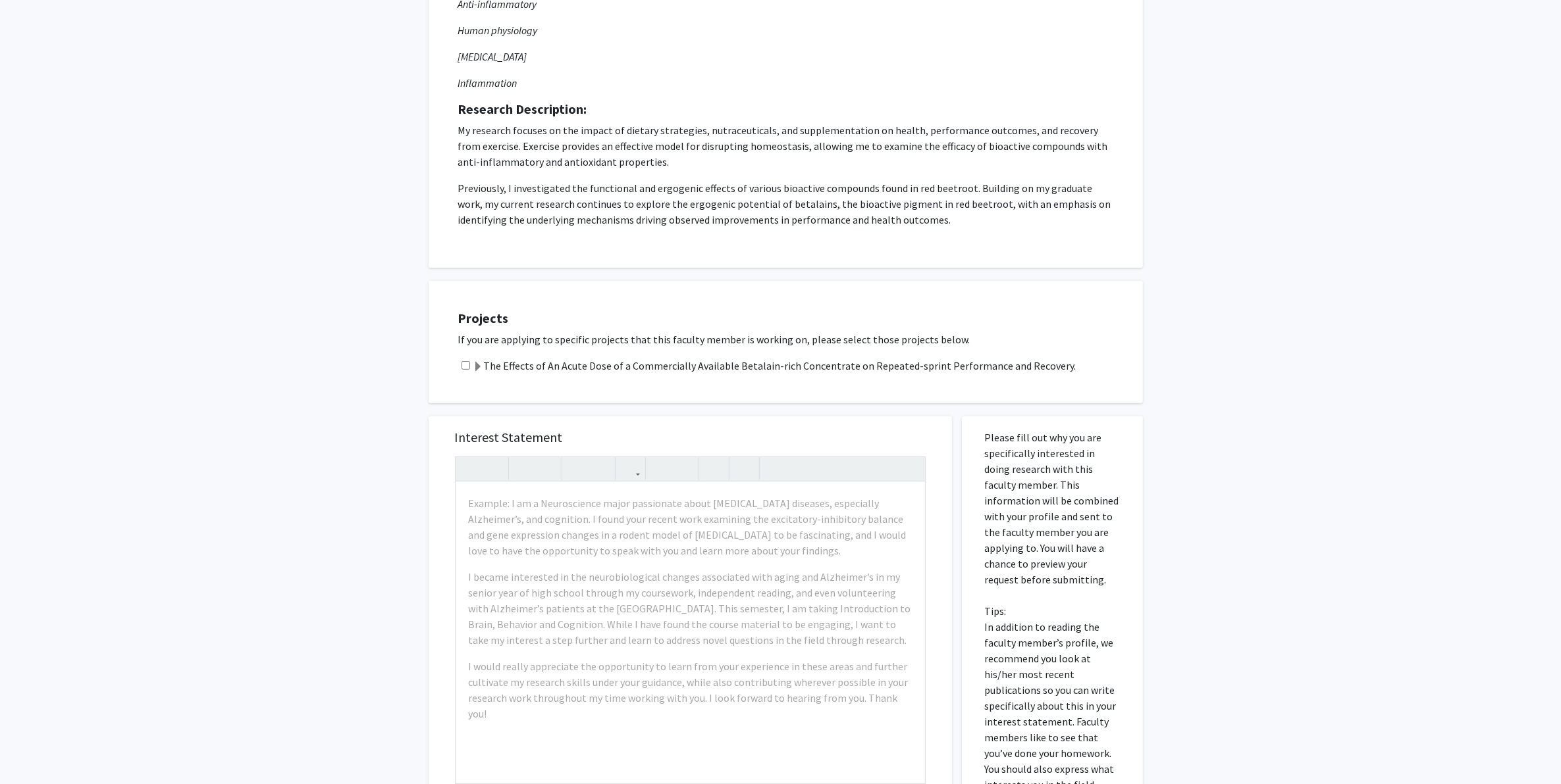
scroll to position [412, 0]
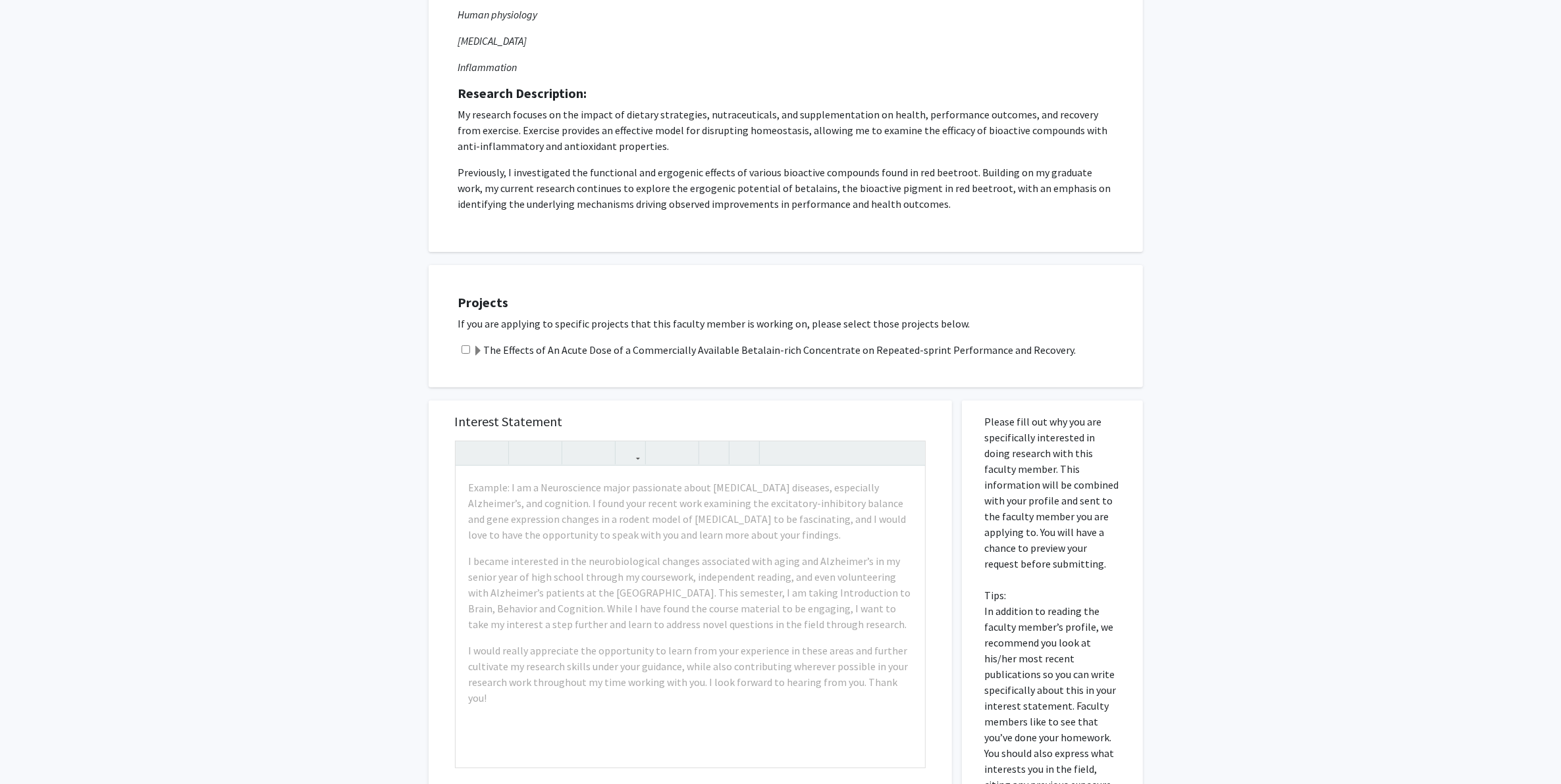
click at [541, 350] on label "The Effects of An Acute Dose of a Commercially Available Betalain-rich Concentr…" at bounding box center [774, 349] width 603 height 16
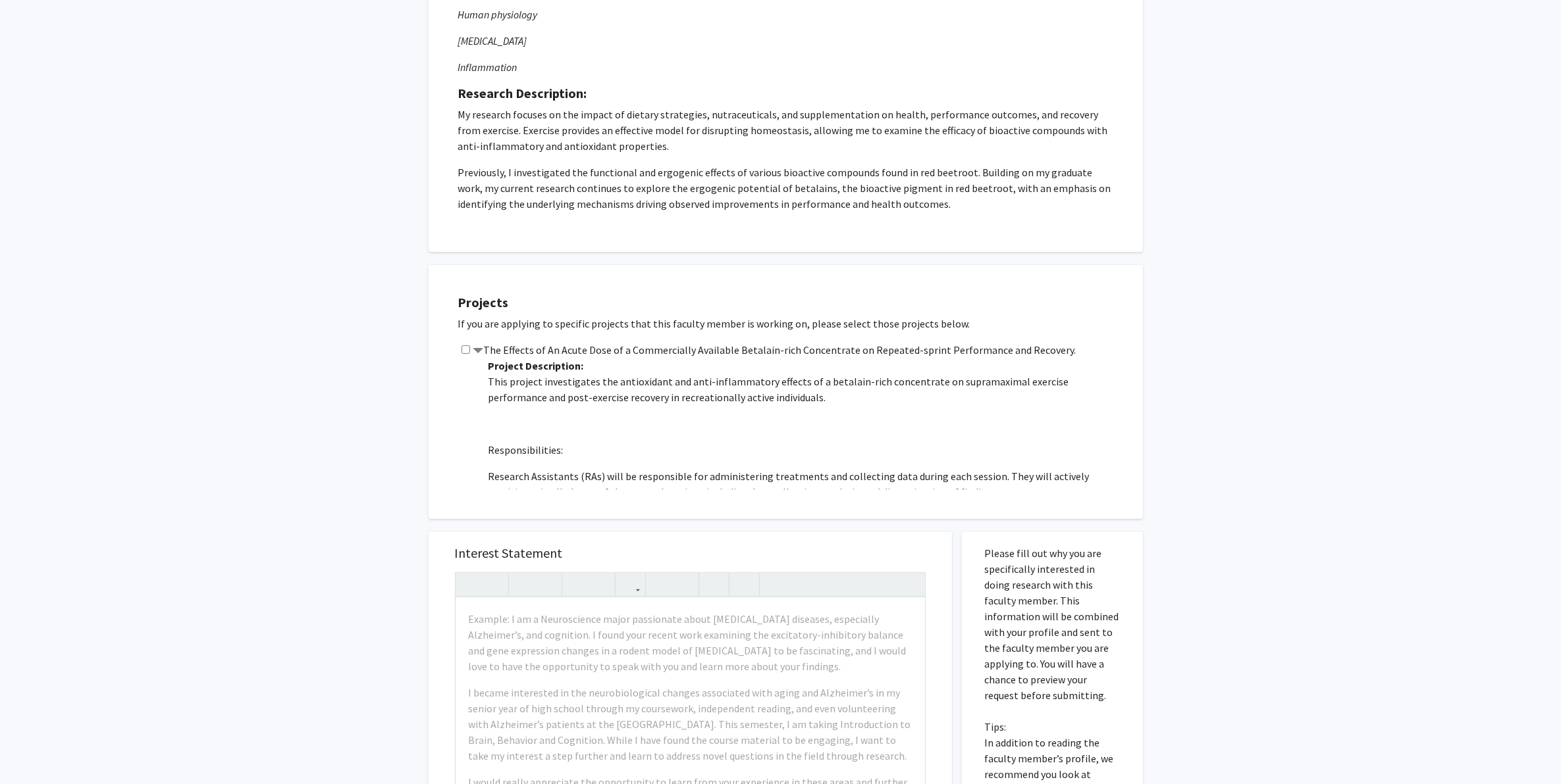
click at [741, 110] on p "My research focuses on the impact of dietary strategies, nutraceuticals, and su…" at bounding box center [786, 130] width 655 height 48
click at [784, 136] on p "My research focuses on the impact of dietary strategies, nutraceuticals, and su…" at bounding box center [786, 130] width 655 height 48
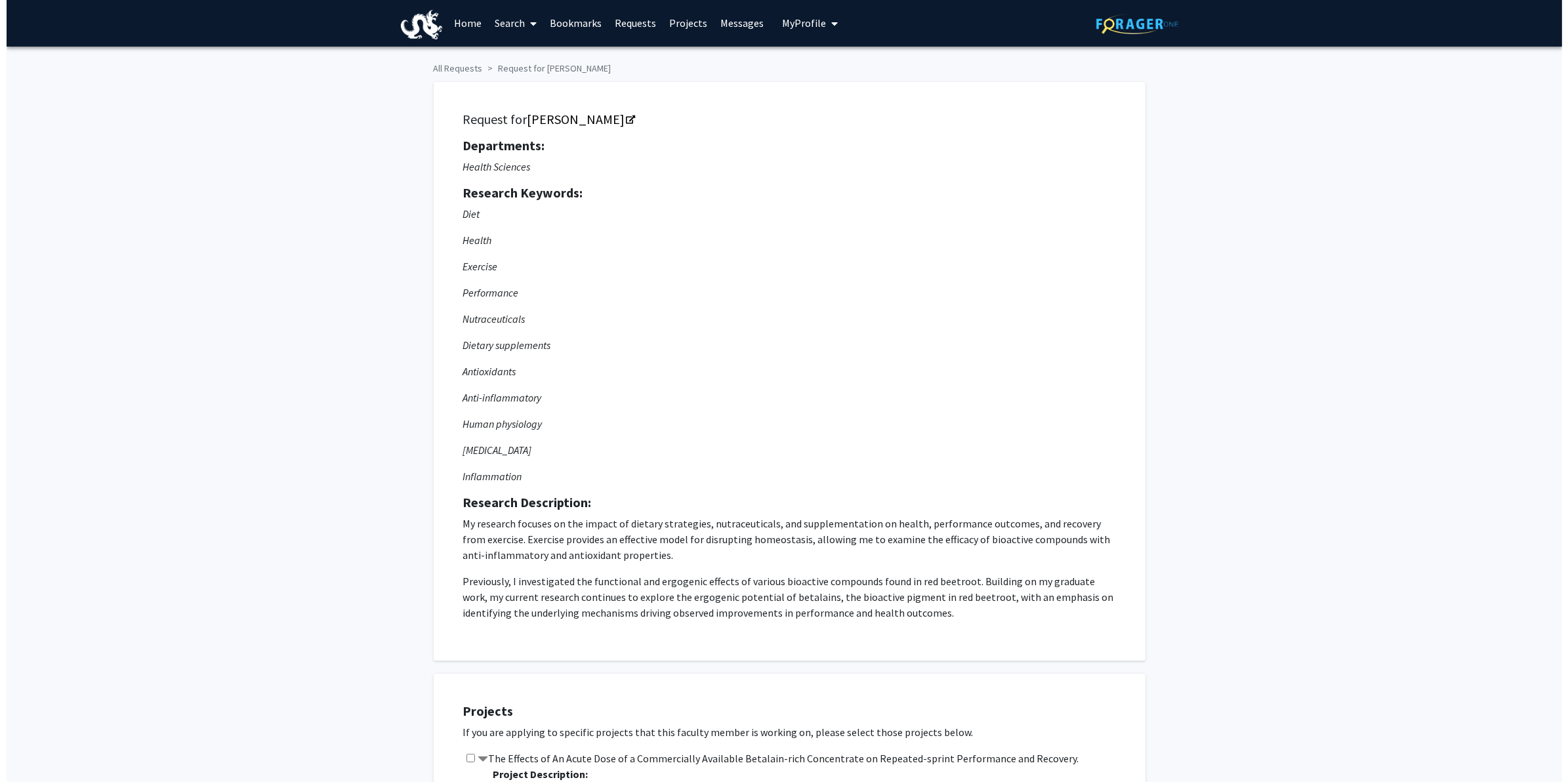
scroll to position [0, 0]
click at [538, 120] on link "Steve Vitti" at bounding box center [574, 120] width 107 height 16
click at [518, 25] on span at bounding box center [524, 25] width 12 height 46
click at [509, 57] on span "Faculty/Staff" at bounding box center [530, 60] width 97 height 26
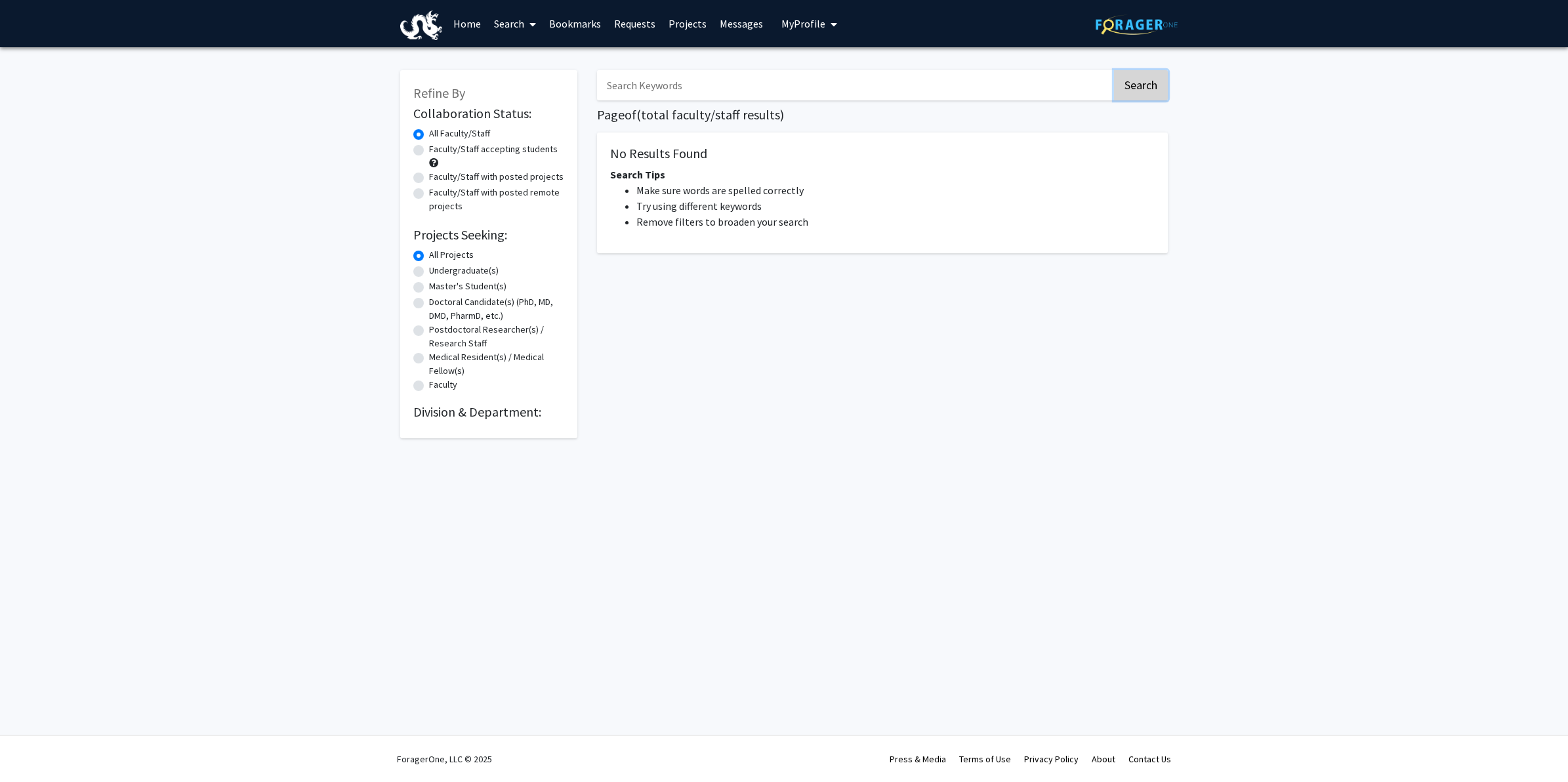
click at [1114, 75] on button "Search" at bounding box center [1141, 86] width 53 height 31
click at [460, 260] on label "All Projects" at bounding box center [451, 254] width 45 height 14
click at [438, 257] on input "All Projects" at bounding box center [433, 252] width 8 height 8
click at [476, 18] on link "Home" at bounding box center [467, 24] width 41 height 46
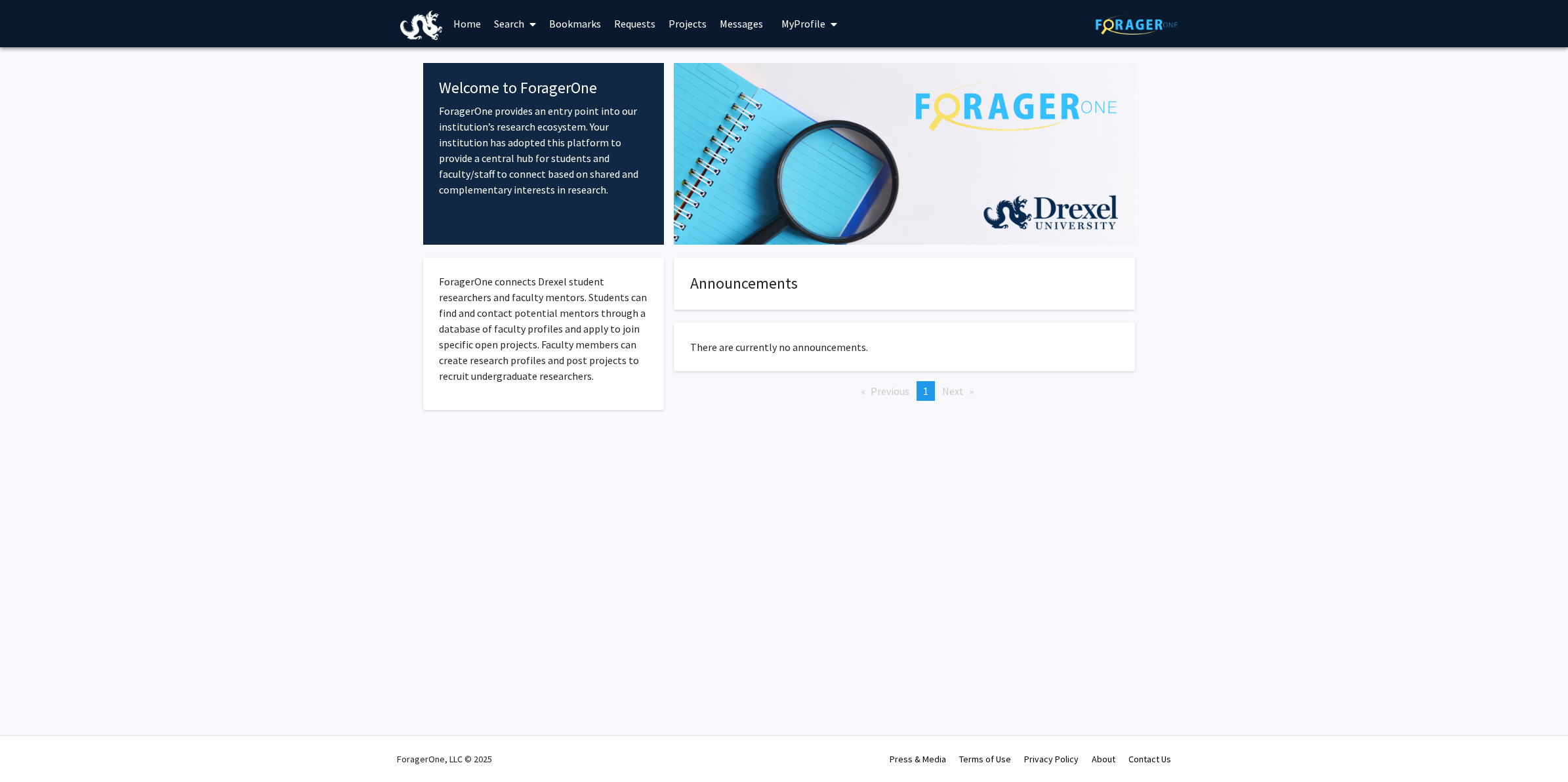
click at [542, 24] on link "Search" at bounding box center [515, 24] width 55 height 46
click at [529, 51] on span "Faculty/Staff" at bounding box center [536, 60] width 97 height 26
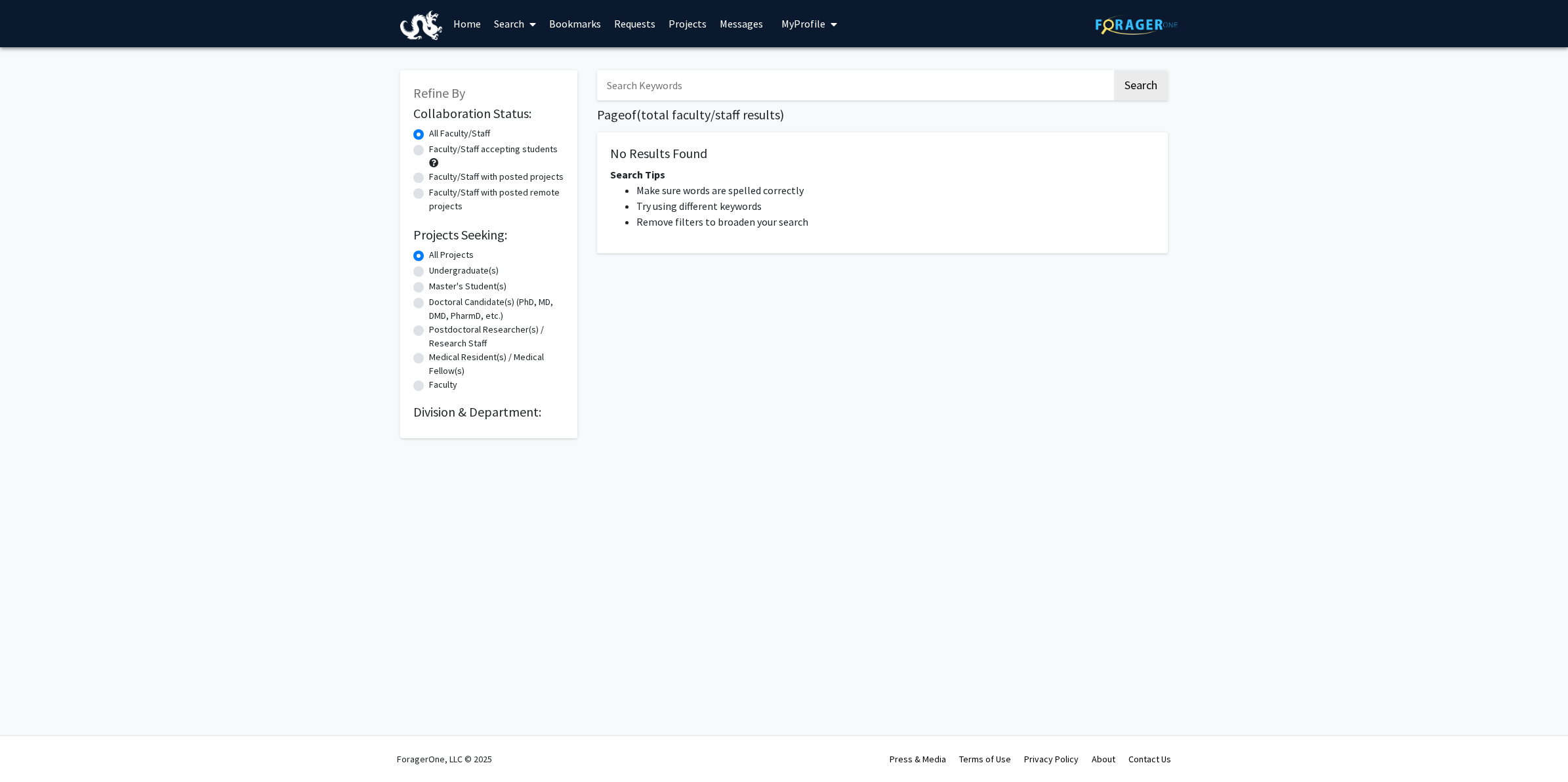
click at [578, 24] on link "Bookmarks" at bounding box center [575, 24] width 65 height 46
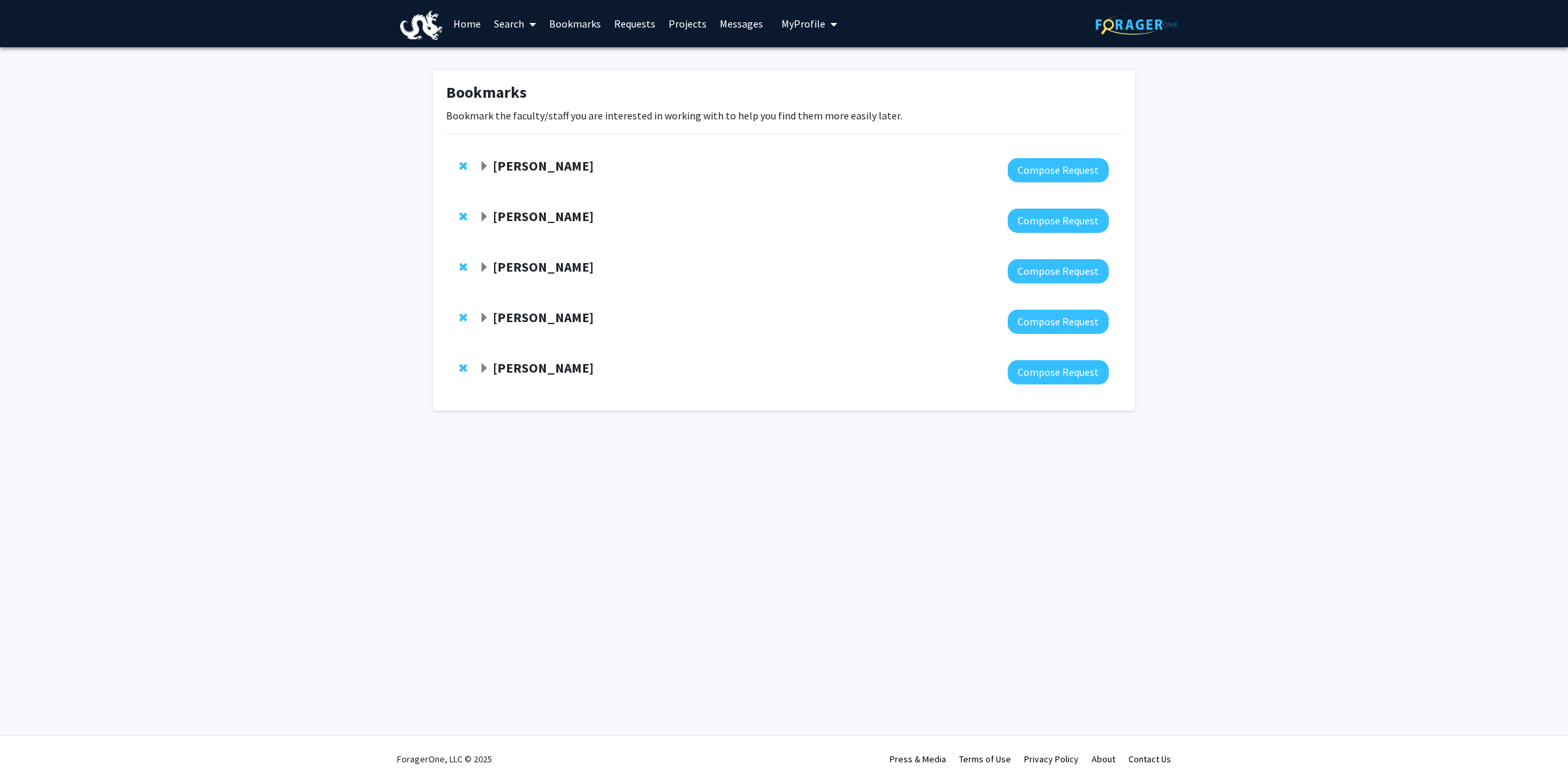
click at [620, 20] on link "Requests" at bounding box center [635, 24] width 54 height 46
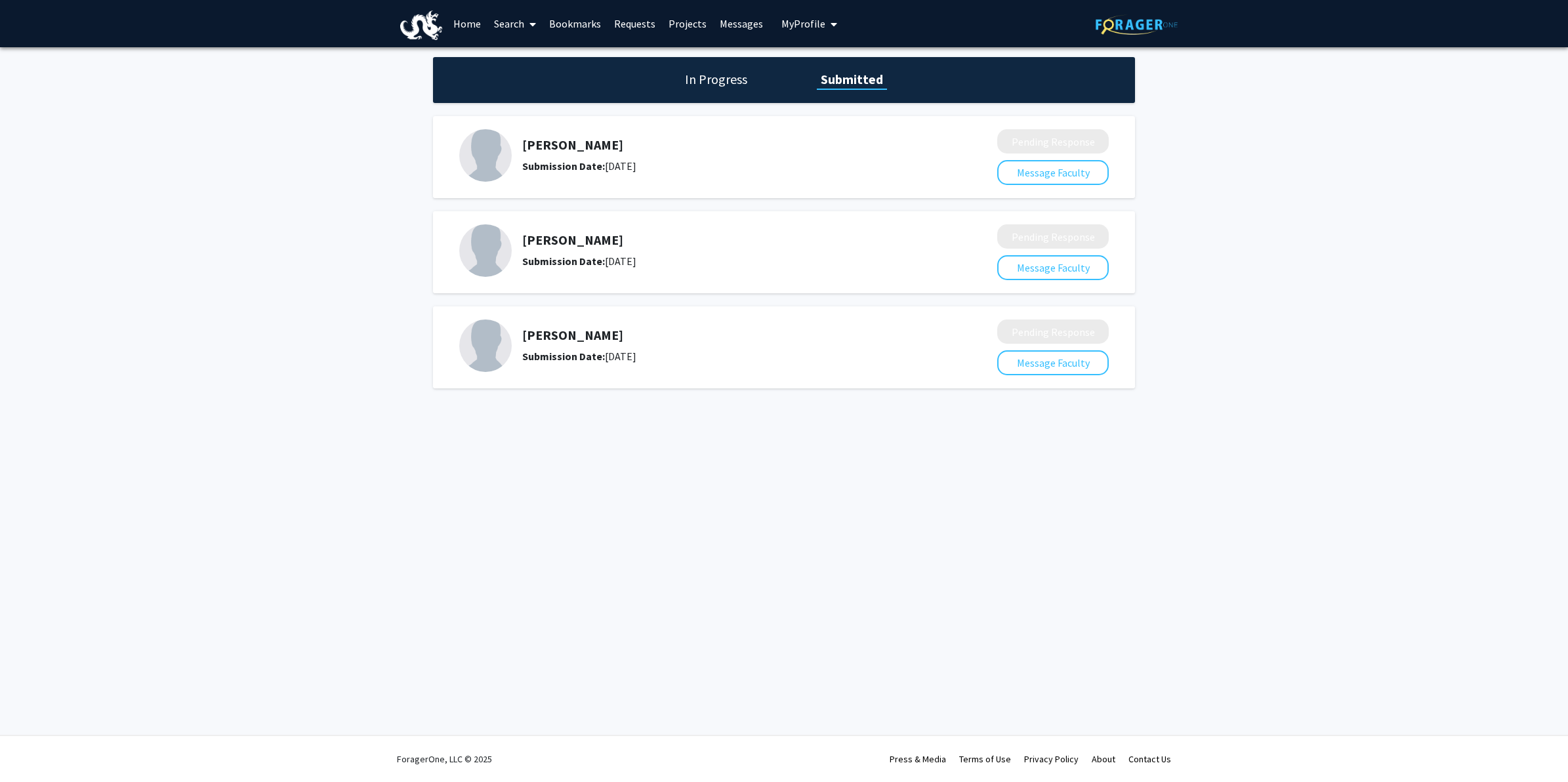
click at [578, 19] on link "Bookmarks" at bounding box center [575, 24] width 65 height 46
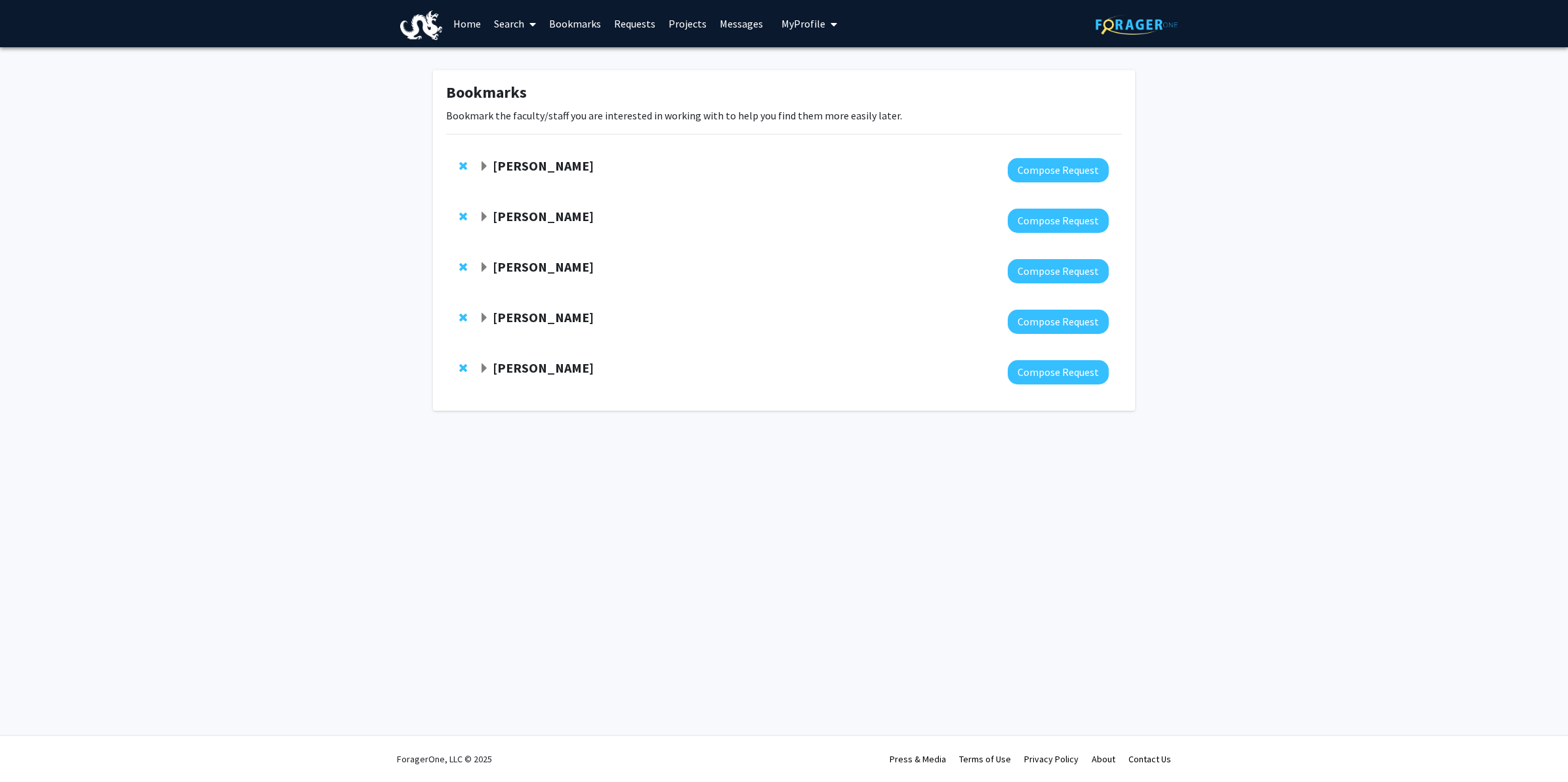
click at [488, 24] on link "Search" at bounding box center [515, 24] width 55 height 46
click at [543, 56] on span "Faculty/Staff" at bounding box center [536, 60] width 97 height 26
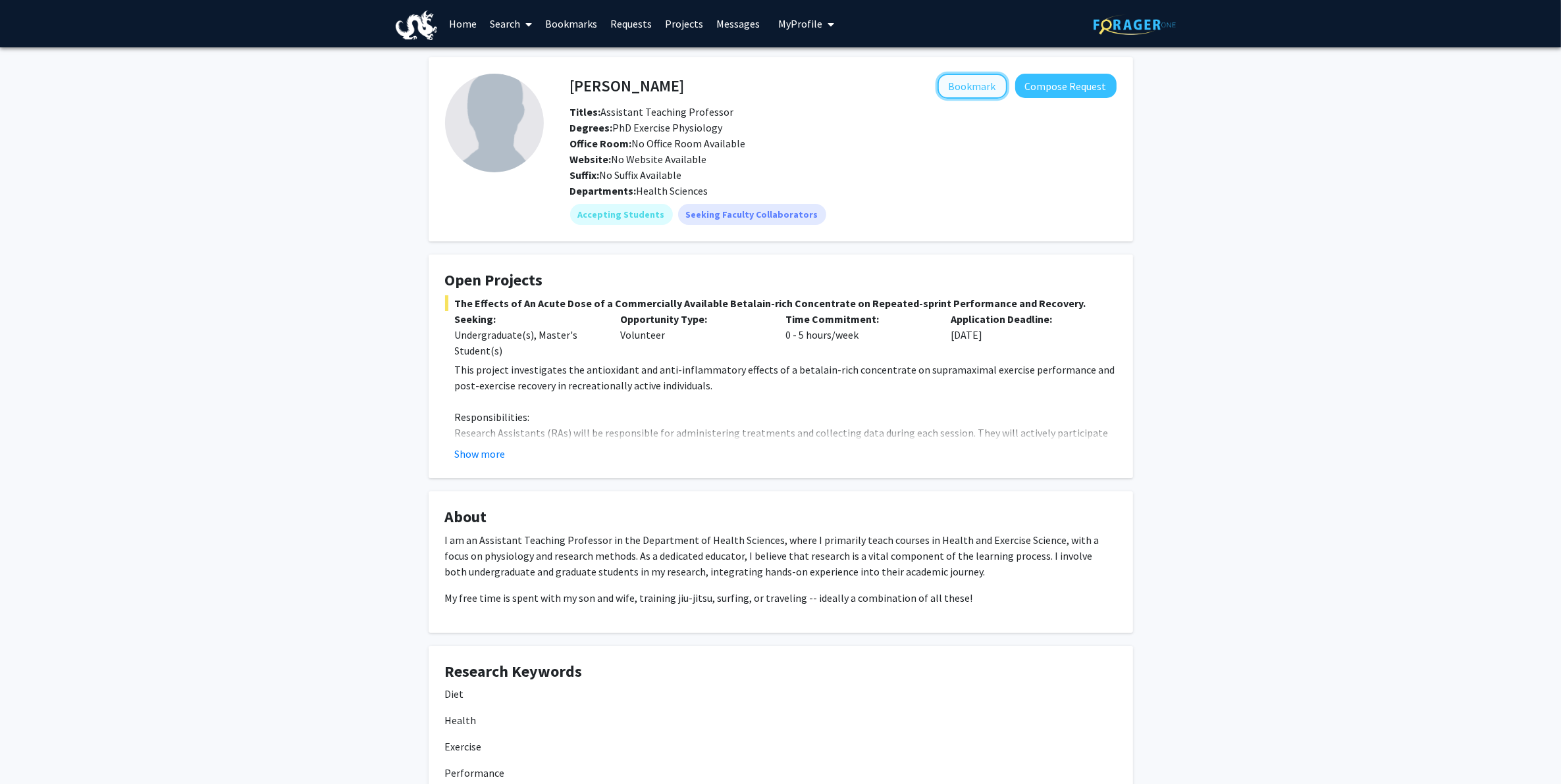
click at [985, 86] on button "Bookmark" at bounding box center [972, 86] width 70 height 25
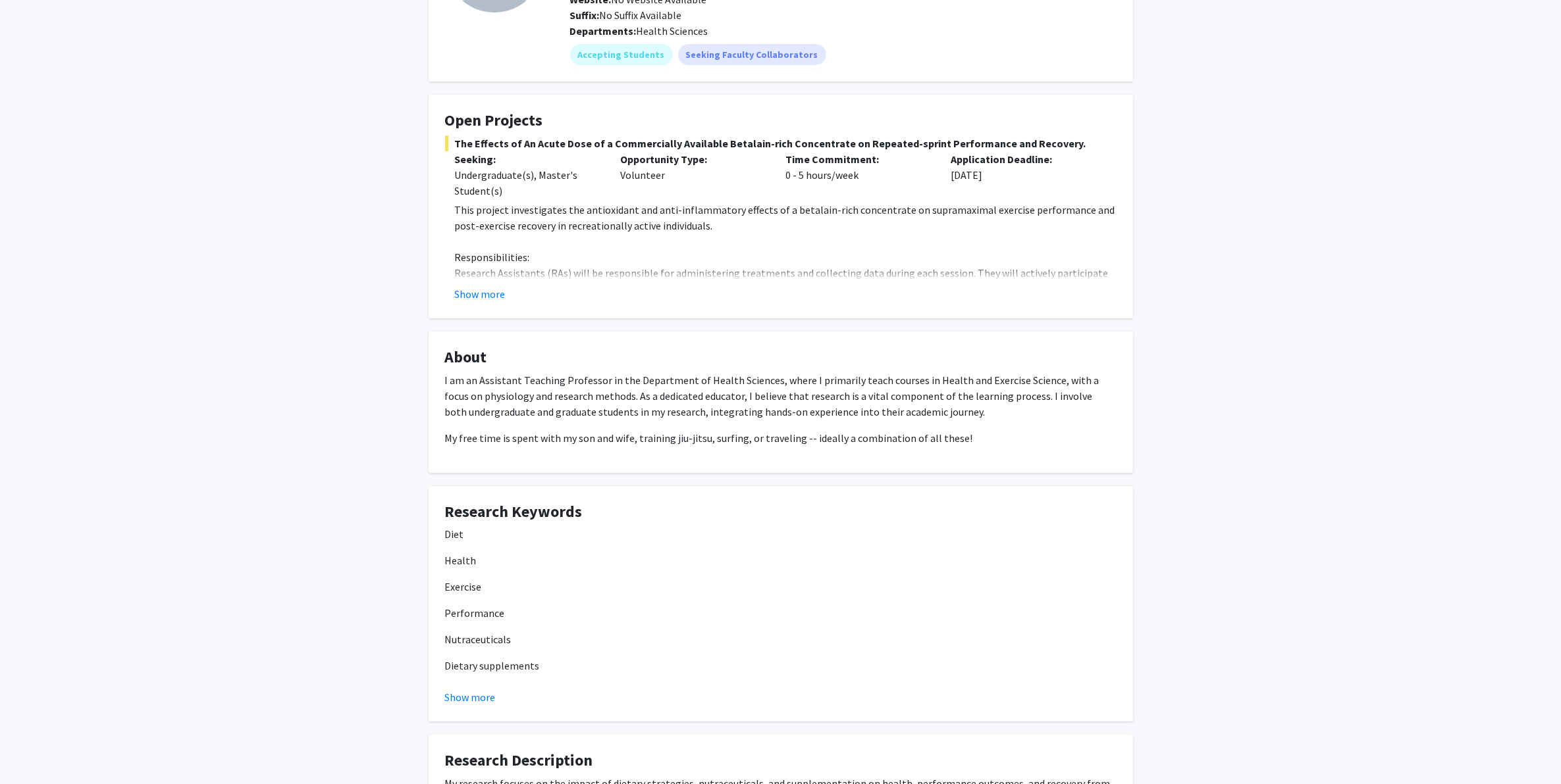
scroll to position [164, 0]
